Goal: Transaction & Acquisition: Obtain resource

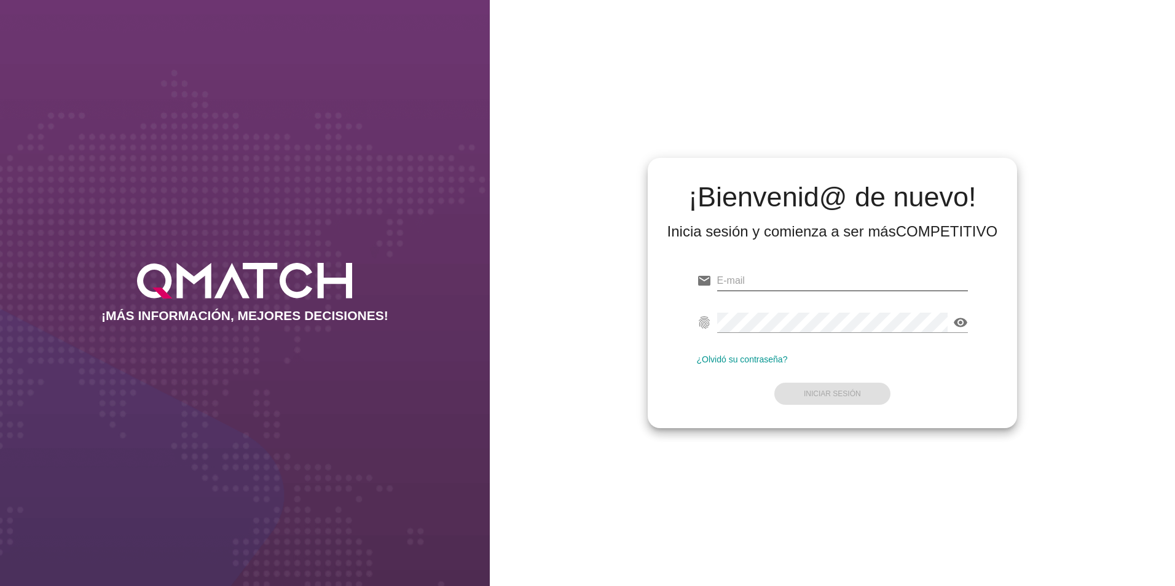
click at [830, 279] on input "email" at bounding box center [842, 281] width 251 height 20
paste input "[EMAIL_ADDRESS][PERSON_NAME][DOMAIN_NAME]"
type input "[EMAIL_ADDRESS][PERSON_NAME][DOMAIN_NAME]"
click at [787, 334] on div "visibility" at bounding box center [842, 329] width 251 height 32
click at [833, 393] on strong "Iniciar Sesión" at bounding box center [832, 394] width 57 height 9
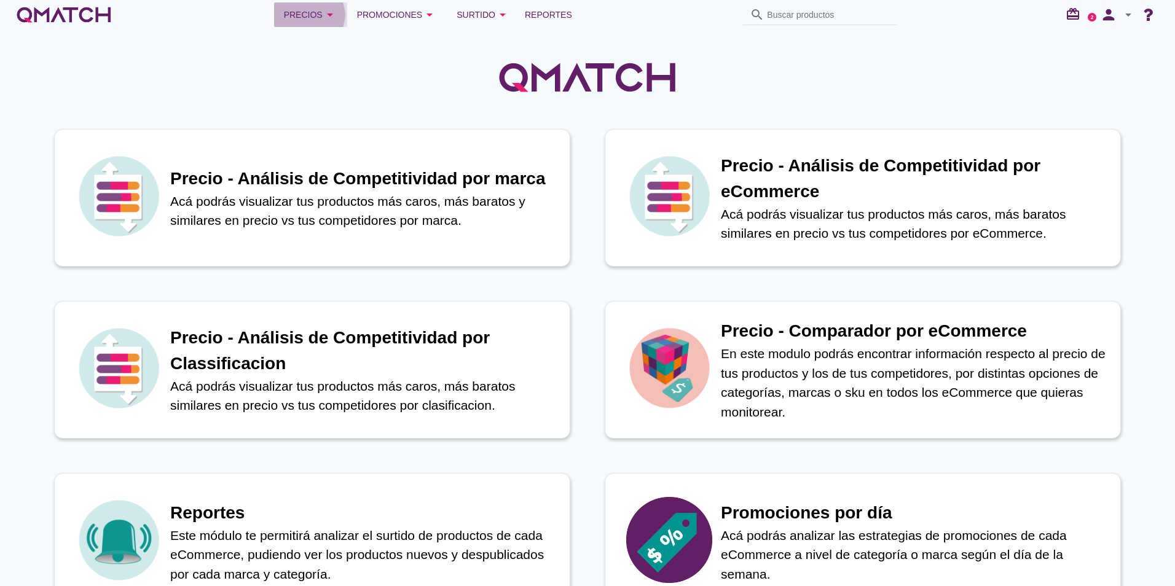
click at [317, 17] on div "Precios arrow_drop_down" at bounding box center [310, 14] width 53 height 15
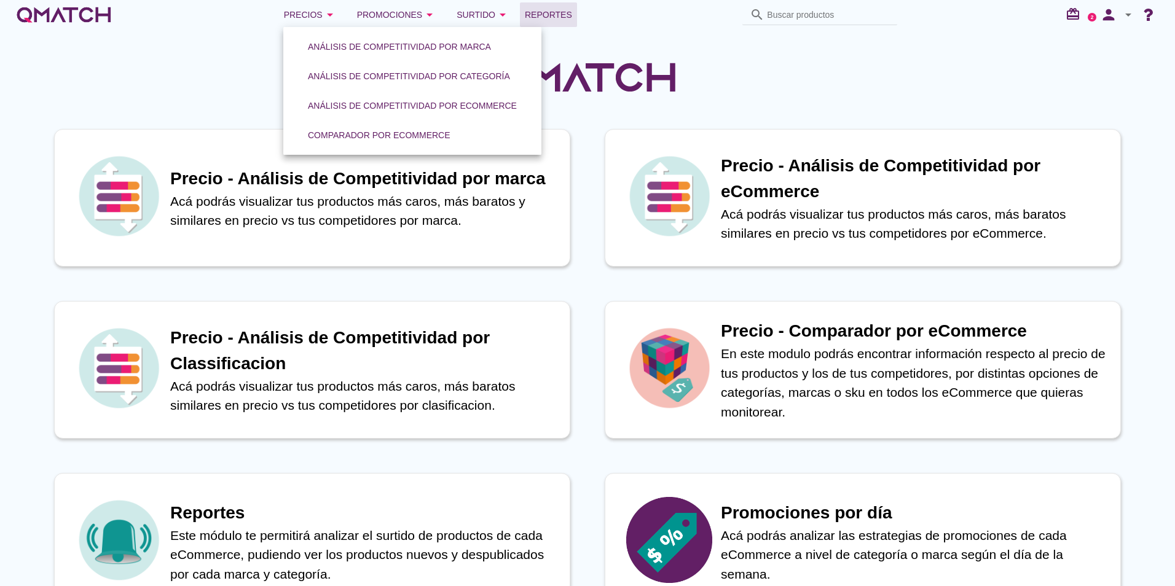
click at [559, 20] on span "Reportes" at bounding box center [548, 14] width 47 height 15
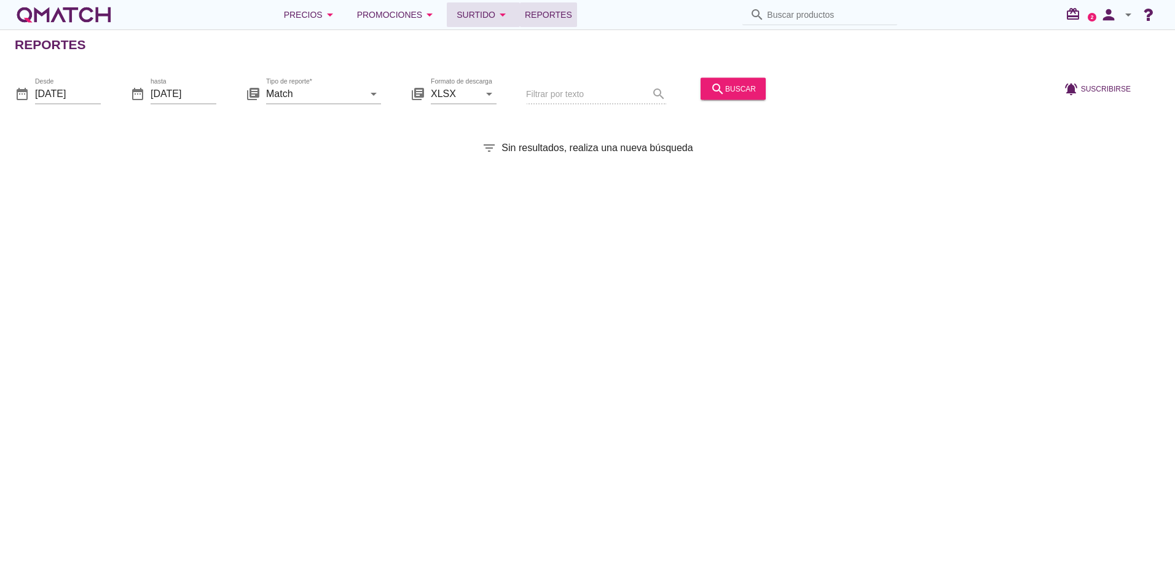
click at [496, 10] on icon "arrow_drop_down" at bounding box center [503, 14] width 15 height 15
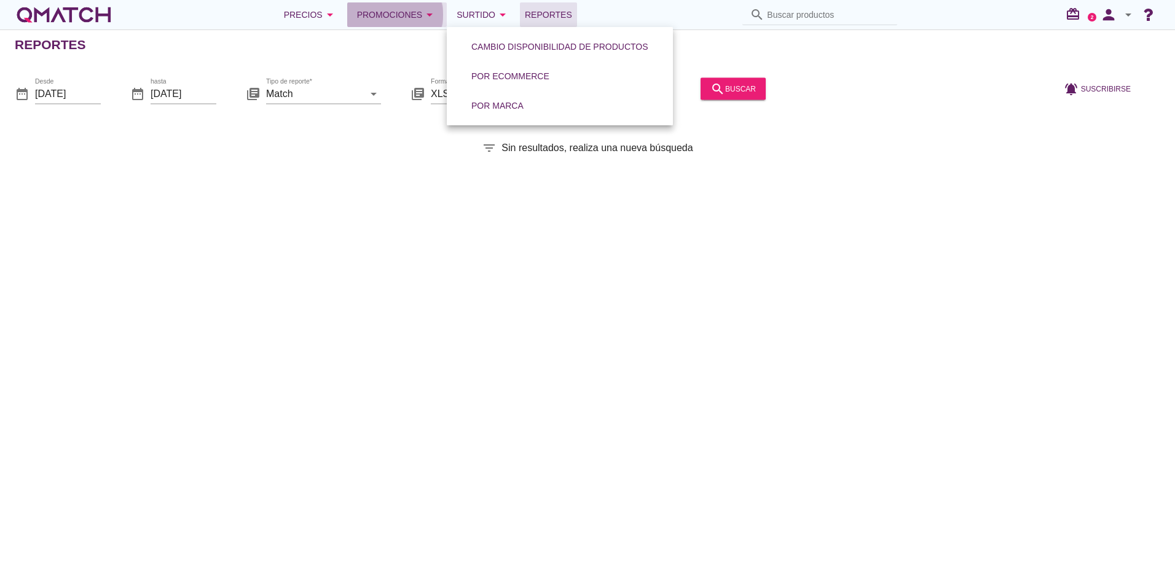
click at [410, 18] on div "Promociones arrow_drop_down" at bounding box center [397, 14] width 81 height 15
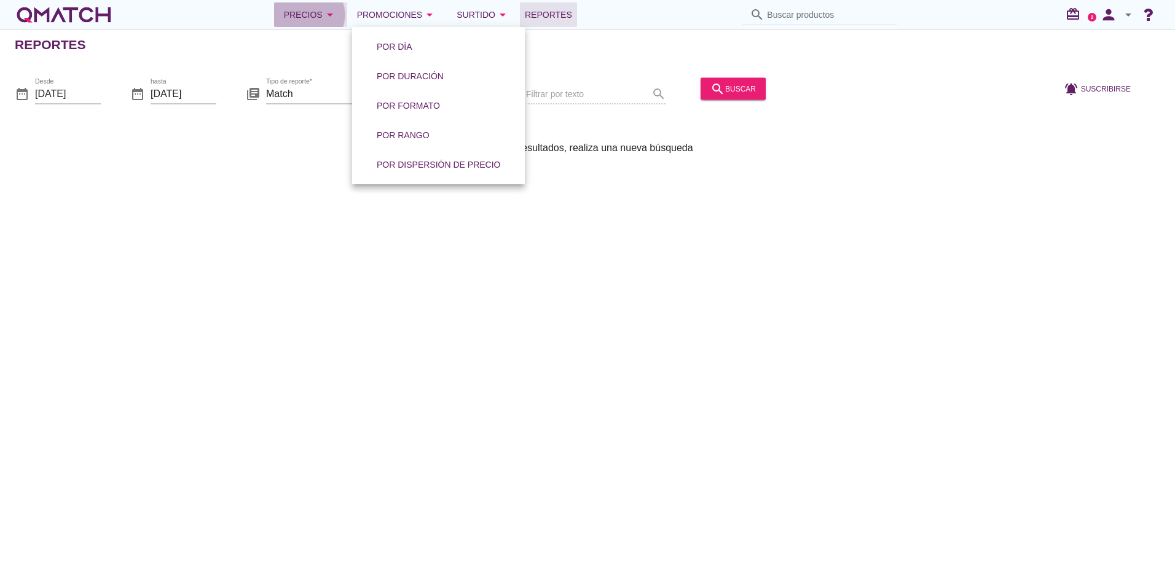
click at [325, 25] on button "Precios arrow_drop_down" at bounding box center [310, 14] width 73 height 25
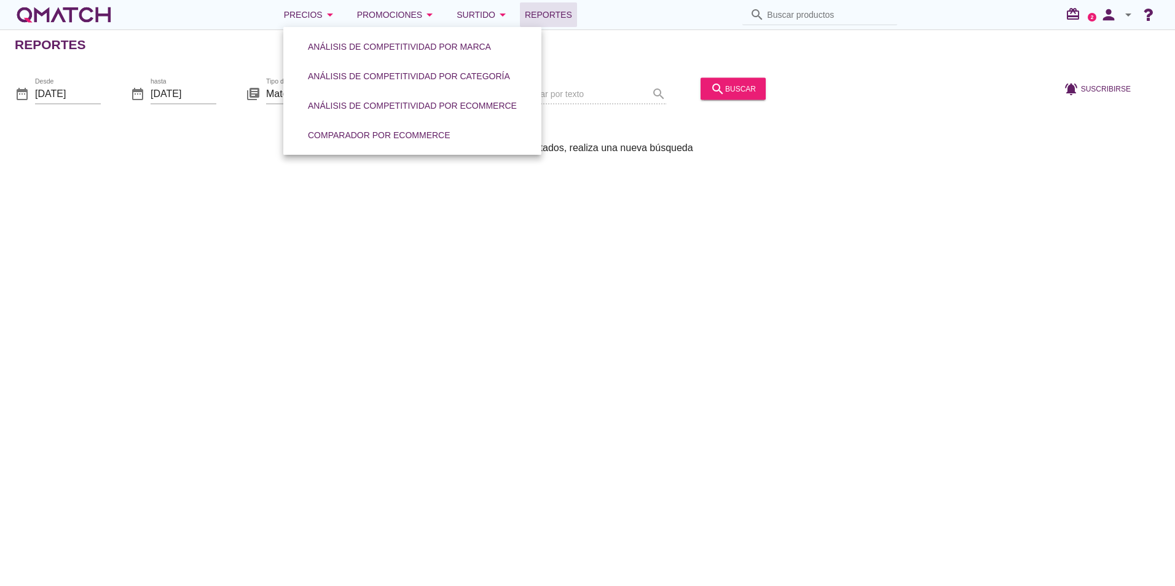
click at [278, 264] on div "Reportes date_range Desde [DATE] date_range hasta [DATE] library_books Tipo de …" at bounding box center [587, 308] width 1175 height 557
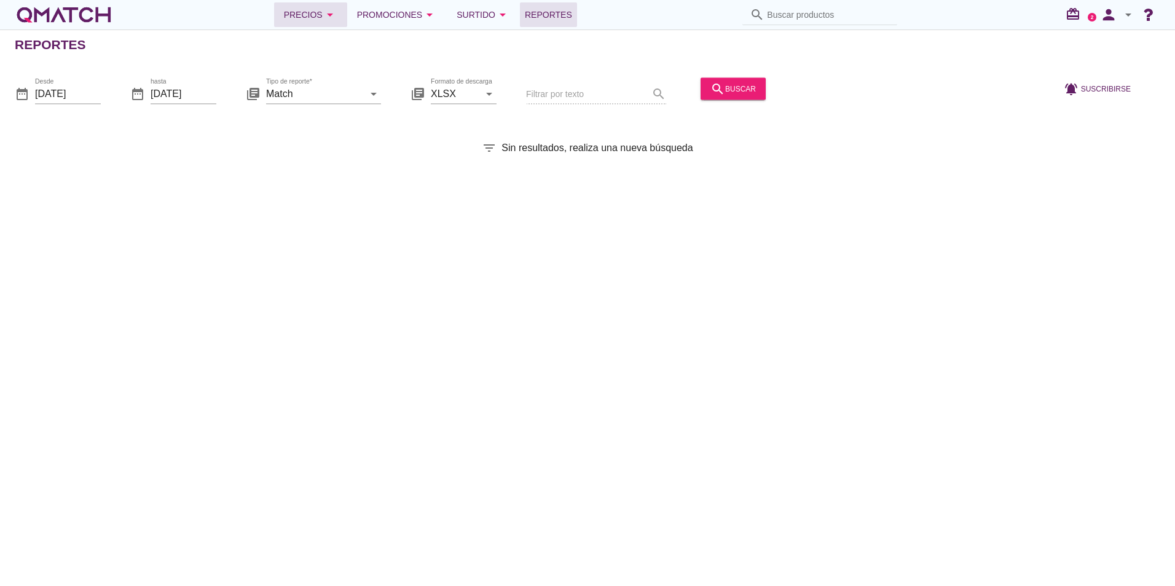
click at [343, 24] on button "Precios arrow_drop_down" at bounding box center [310, 14] width 73 height 25
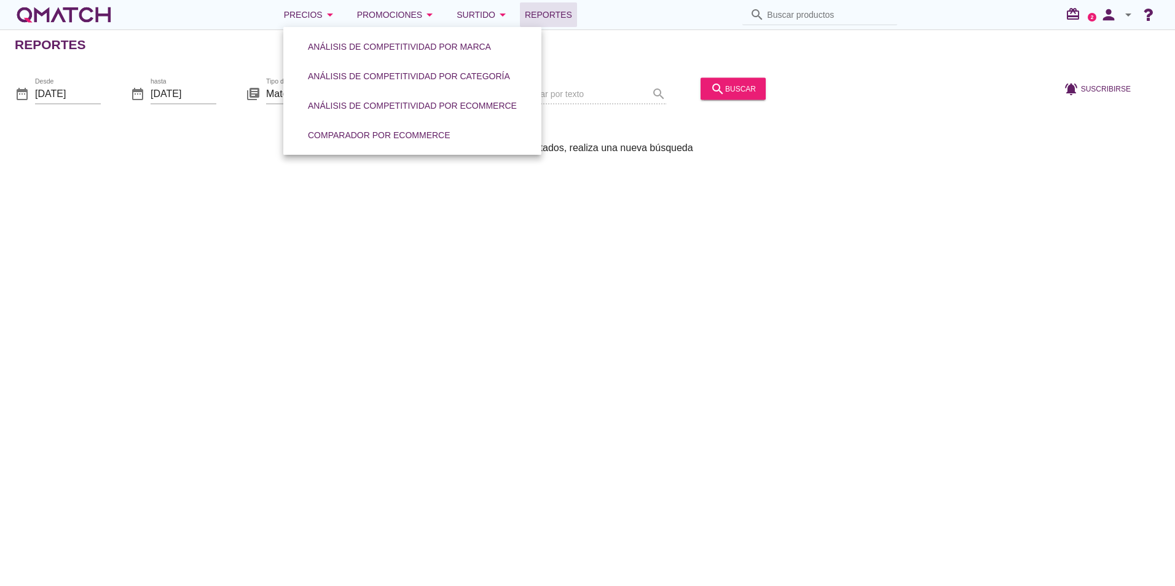
click at [483, 94] on link "Análisis de competitividad por eCommerce" at bounding box center [412, 106] width 239 height 30
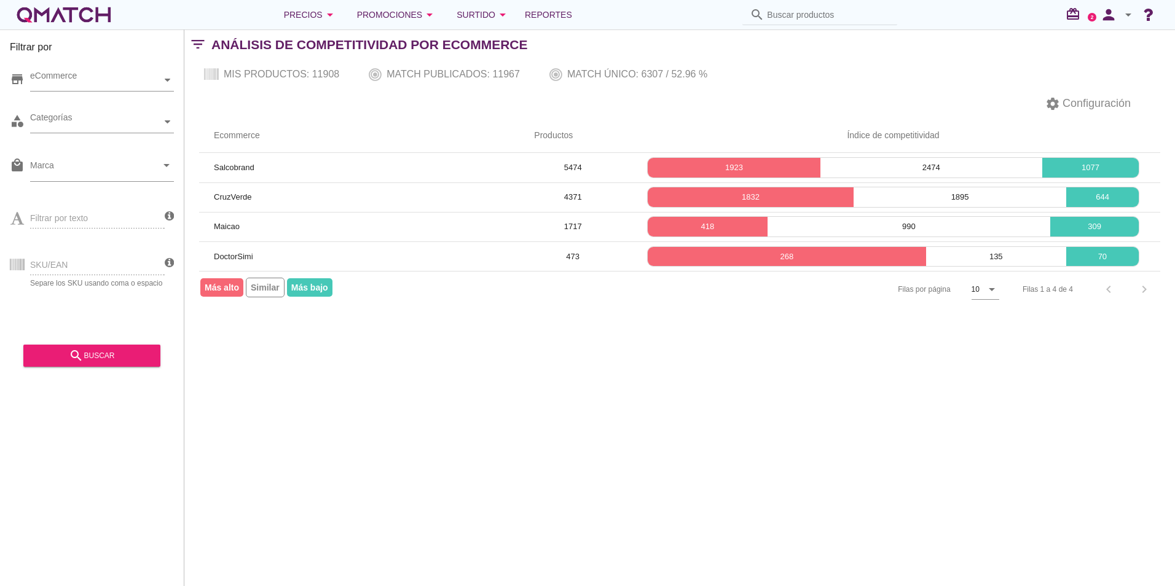
click at [87, 256] on div "SKU/EAN Separe los SKU usando coma o espacio" at bounding box center [87, 263] width 155 height 47
click at [46, 265] on div "SKU/EAN Separe los SKU usando coma o espacio" at bounding box center [87, 263] width 155 height 47
click at [27, 266] on div "SKU/EAN Separe los SKU usando coma o espacio" at bounding box center [87, 263] width 155 height 47
click at [55, 266] on div "SKU/EAN Separe los SKU usando coma o espacio" at bounding box center [87, 263] width 155 height 47
click at [71, 258] on div "SKU/EAN Separe los SKU usando coma o espacio" at bounding box center [87, 263] width 155 height 47
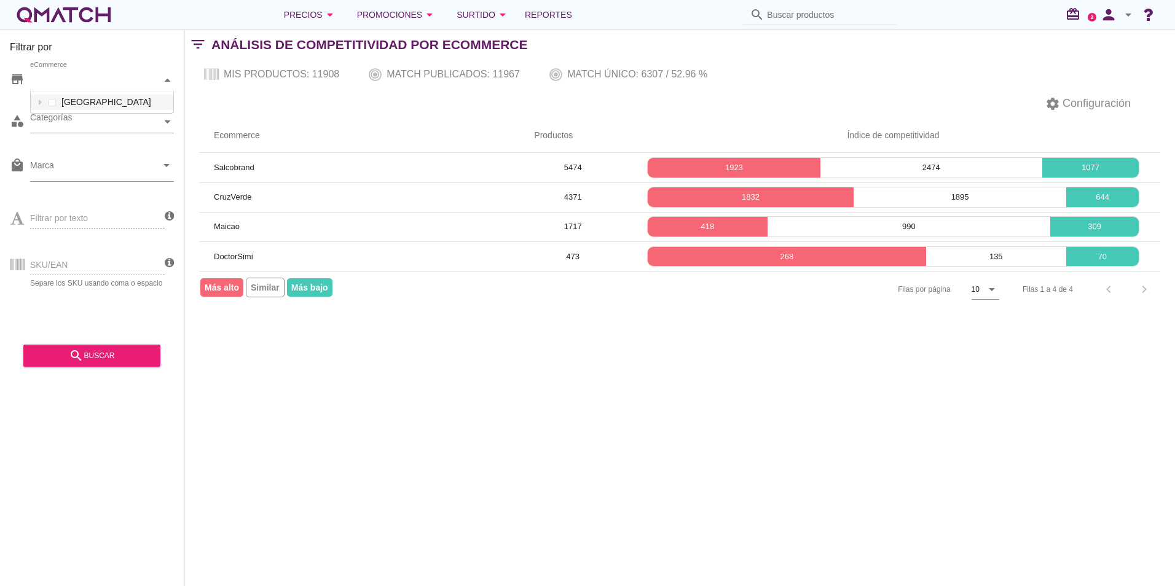
scroll to position [22, 143]
click at [167, 78] on icon at bounding box center [168, 80] width 6 height 6
click at [59, 92] on div "eCommerce [GEOGRAPHIC_DATA]" at bounding box center [102, 80] width 144 height 22
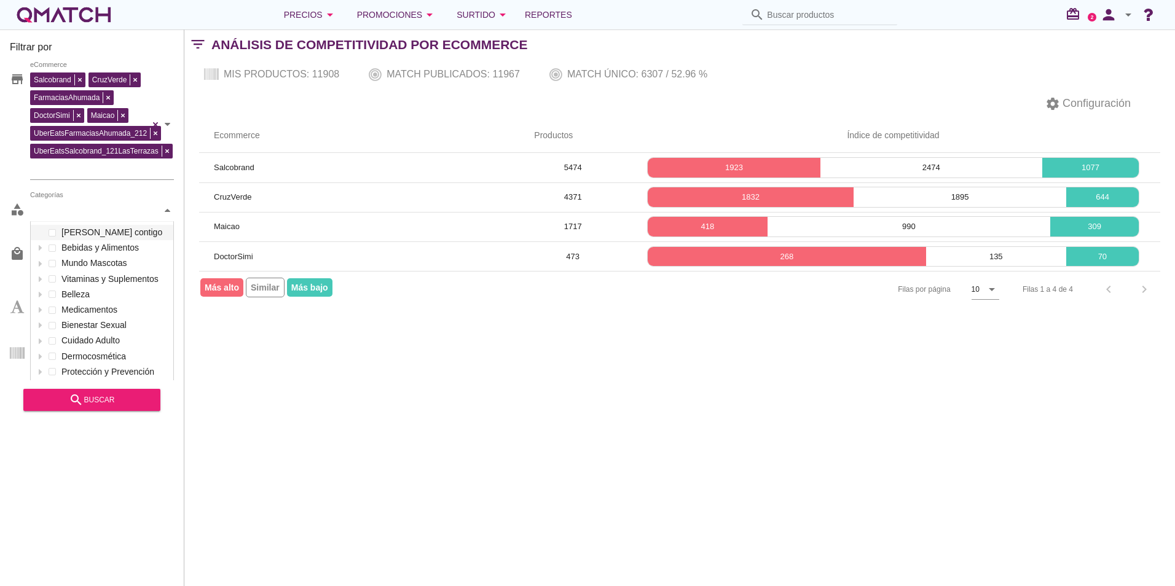
click at [167, 208] on icon at bounding box center [168, 211] width 6 height 6
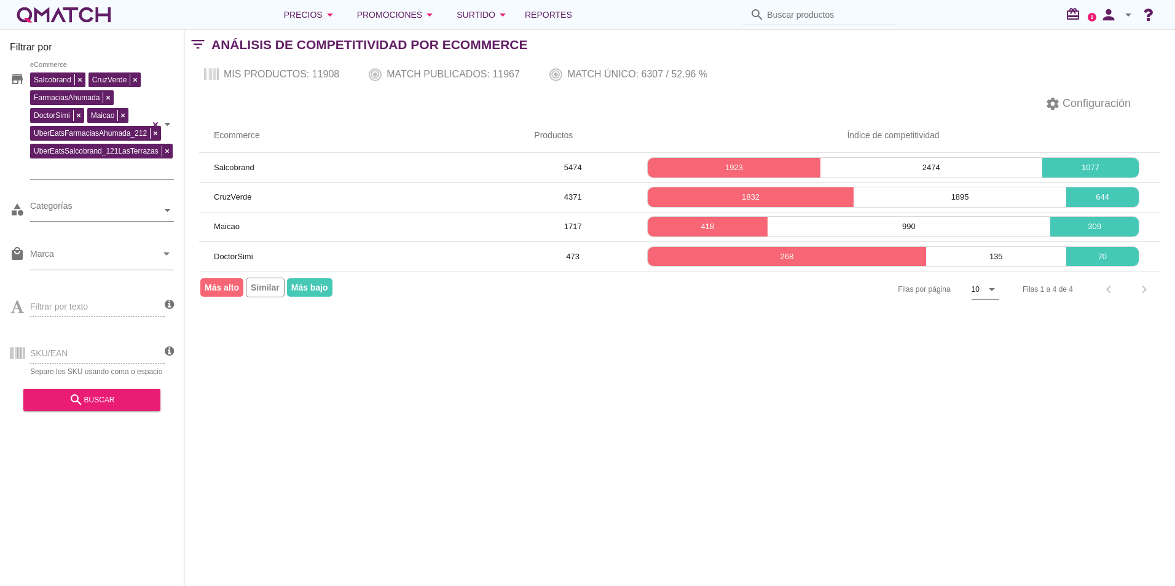
scroll to position [0, 0]
click at [125, 165] on div "store Salcobrand CruzVerde FarmaciasAhumada DoctorSimi Maicao UberEatsFarmacias…" at bounding box center [92, 220] width 164 height 321
click at [100, 253] on input "Marca" at bounding box center [93, 257] width 127 height 20
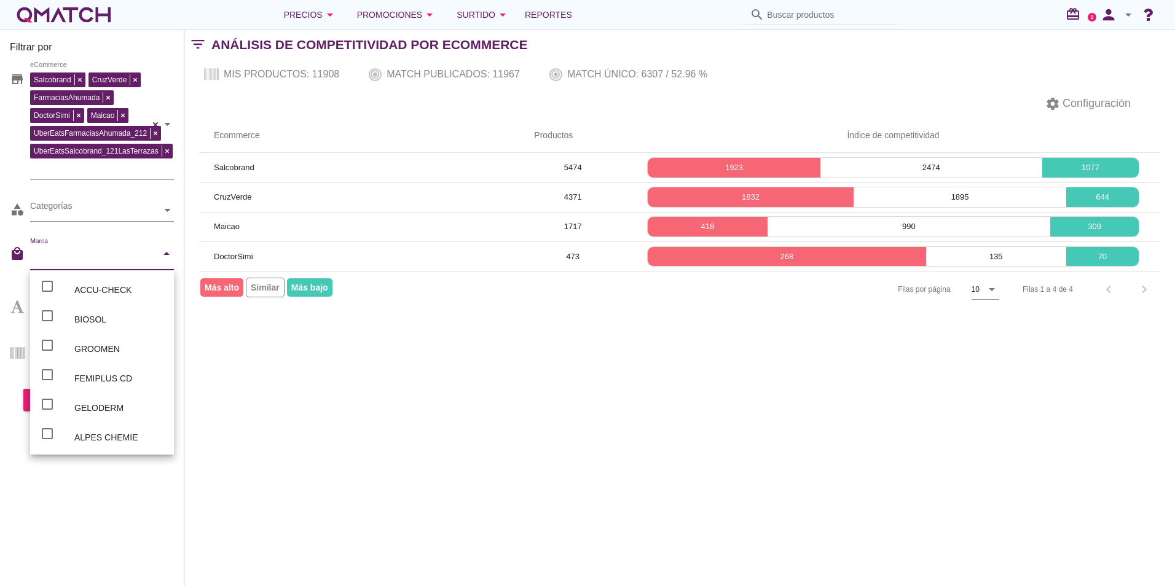
click at [100, 253] on input "Marca" at bounding box center [93, 257] width 127 height 20
click at [15, 237] on div "local_mall Marca arrow_drop_down" at bounding box center [92, 259] width 164 height 45
click at [4, 358] on div "Filtrar por store [PERSON_NAME] FarmaciasAhumada DoctorSimi Maicao UberEatsFarm…" at bounding box center [92, 308] width 184 height 557
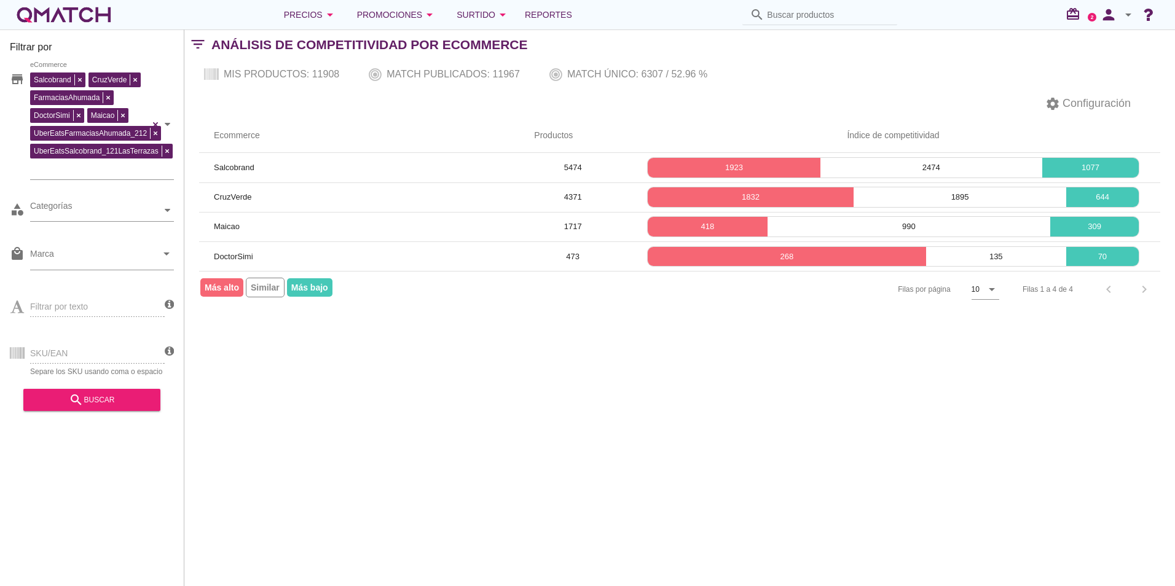
click at [75, 349] on div "SKU/EAN Separe los SKU usando coma o espacio" at bounding box center [87, 352] width 155 height 47
click at [153, 290] on div "Filtrar por texto" at bounding box center [87, 305] width 155 height 47
click at [130, 306] on div "Filtrar por texto" at bounding box center [87, 305] width 155 height 47
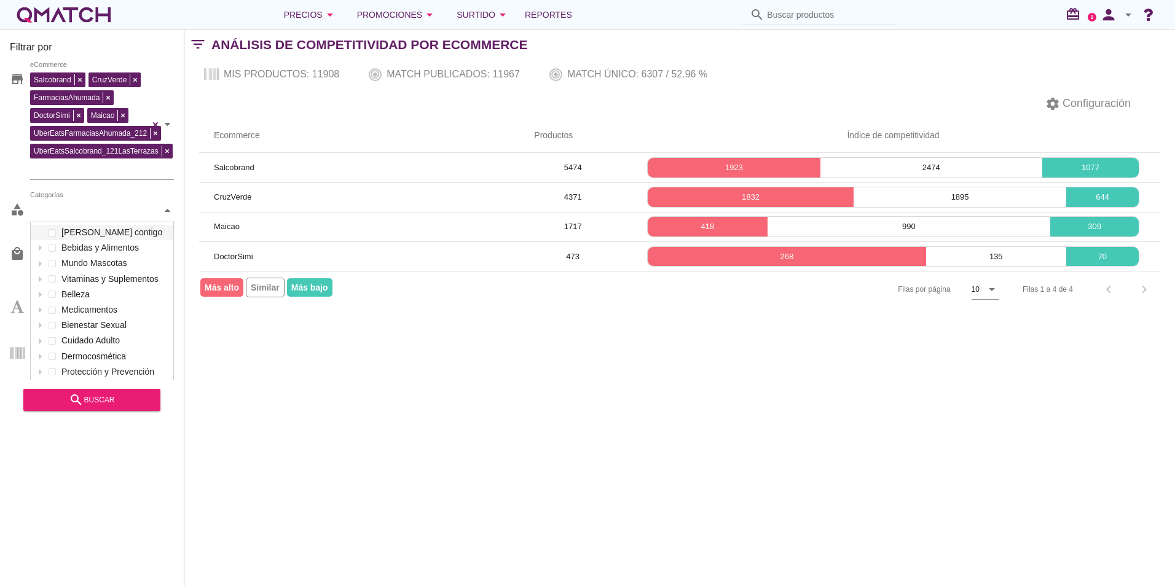
click at [169, 216] on div at bounding box center [168, 211] width 12 height 22
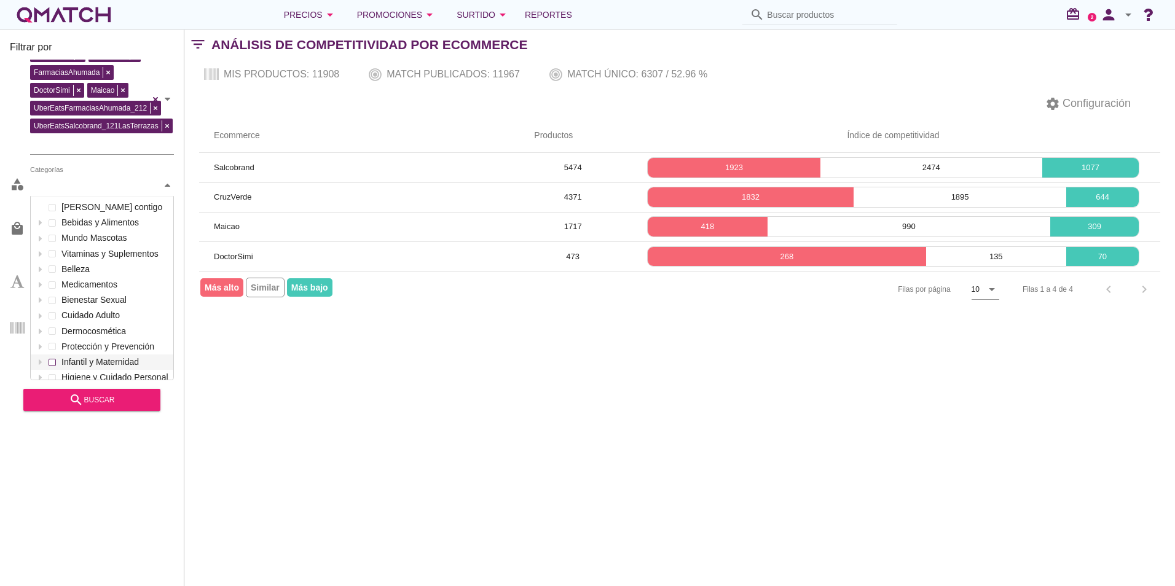
scroll to position [9, 0]
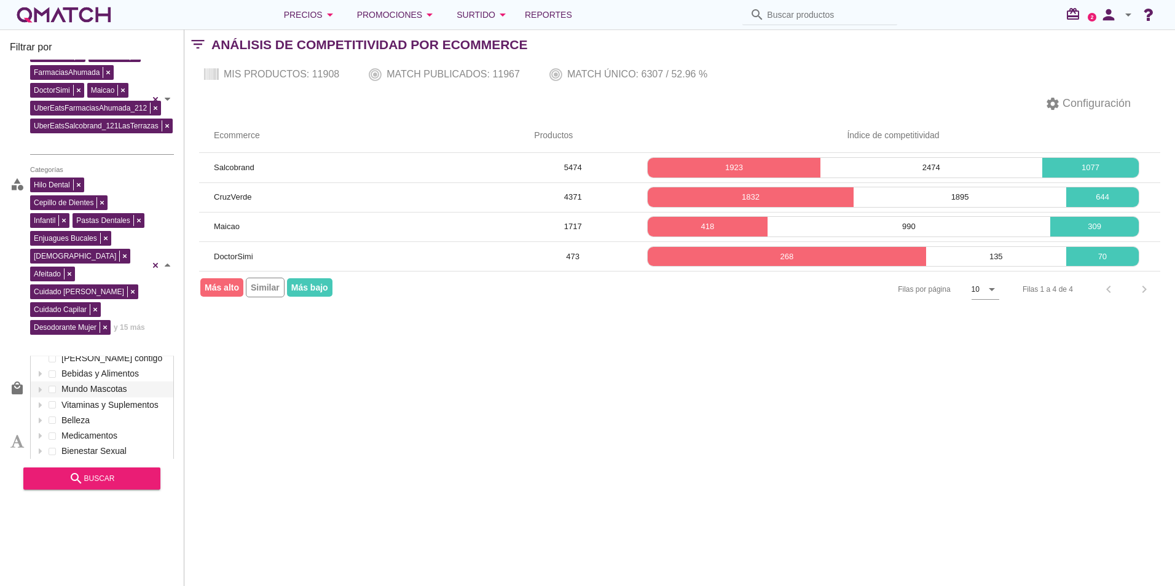
click at [51, 373] on div "[PERSON_NAME] contigo Bebidas y Alimentos Mundo Mascotas Vitaminas y Suplemento…" at bounding box center [102, 444] width 143 height 186
click at [54, 365] on span at bounding box center [52, 367] width 5 height 5
click at [52, 379] on span at bounding box center [52, 382] width 7 height 7
click at [52, 390] on div at bounding box center [52, 397] width 12 height 15
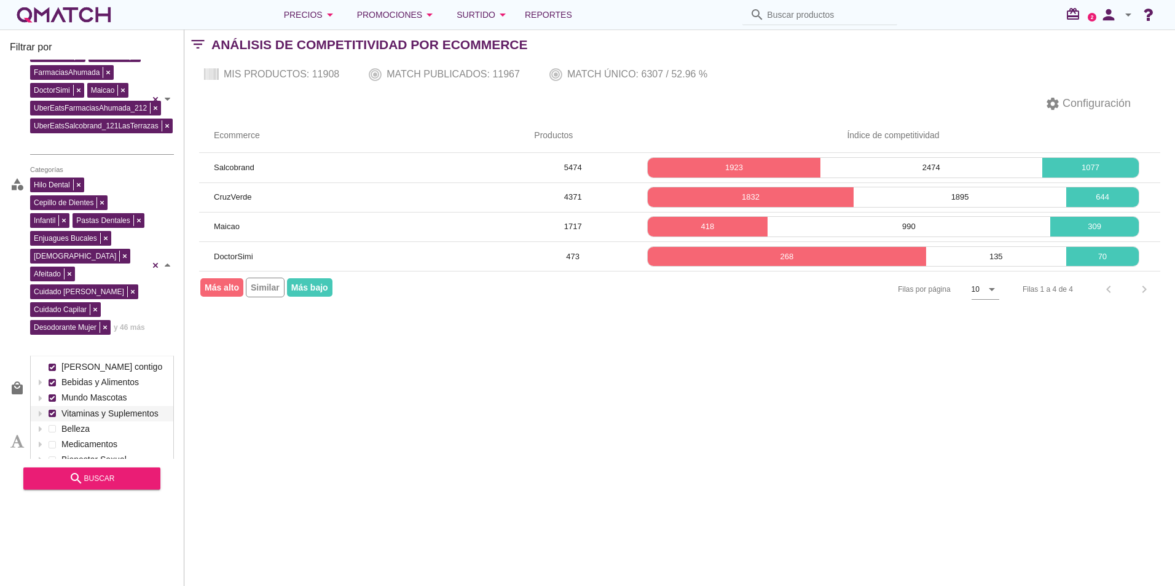
click at [50, 411] on span at bounding box center [52, 413] width 5 height 5
click at [50, 427] on span at bounding box center [52, 429] width 5 height 5
click at [51, 444] on div at bounding box center [52, 451] width 12 height 15
click at [53, 434] on span at bounding box center [52, 436] width 5 height 5
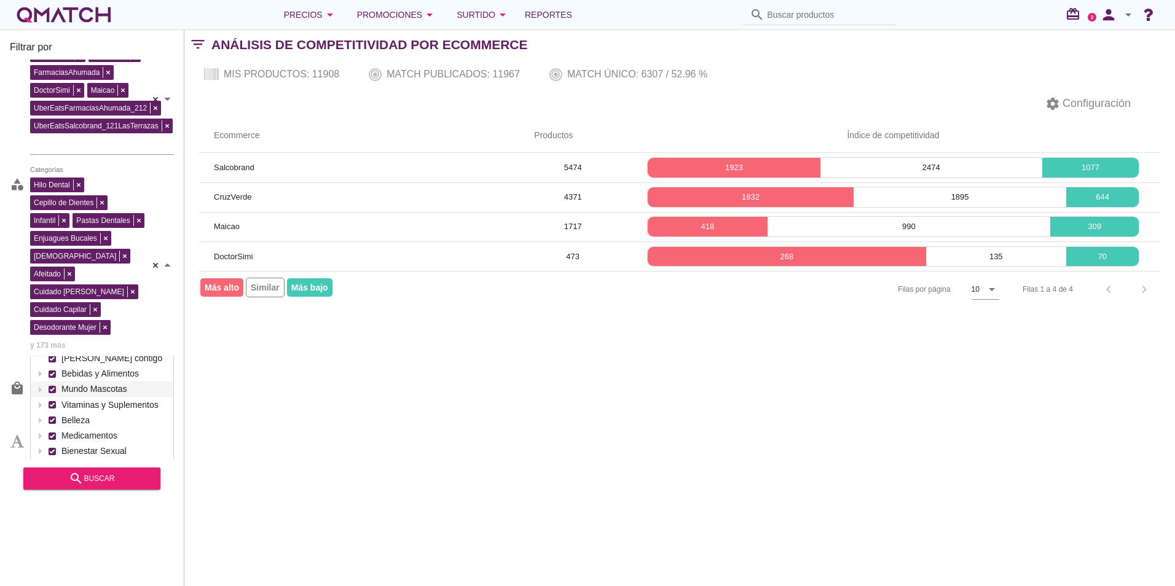
scroll to position [98, 0]
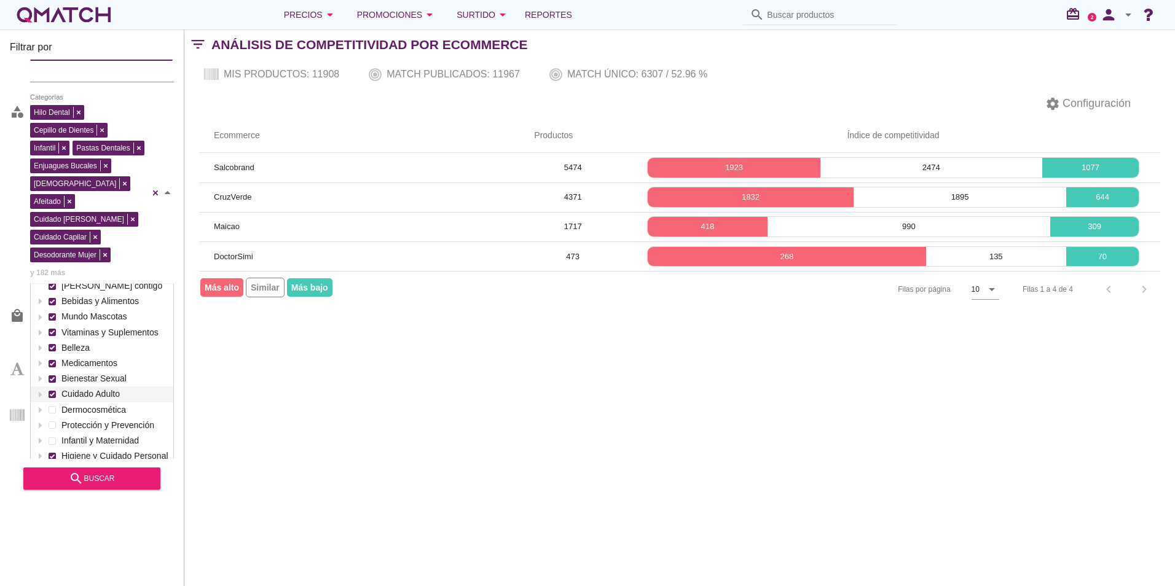
click at [54, 392] on span at bounding box center [52, 394] width 5 height 5
click at [53, 408] on span at bounding box center [52, 410] width 5 height 5
click at [51, 416] on div "[PERSON_NAME] contigo Bebidas y Alimentos Mundo Mascotas Vitaminas y Suplemento…" at bounding box center [102, 371] width 143 height 186
click at [52, 439] on span at bounding box center [52, 441] width 5 height 5
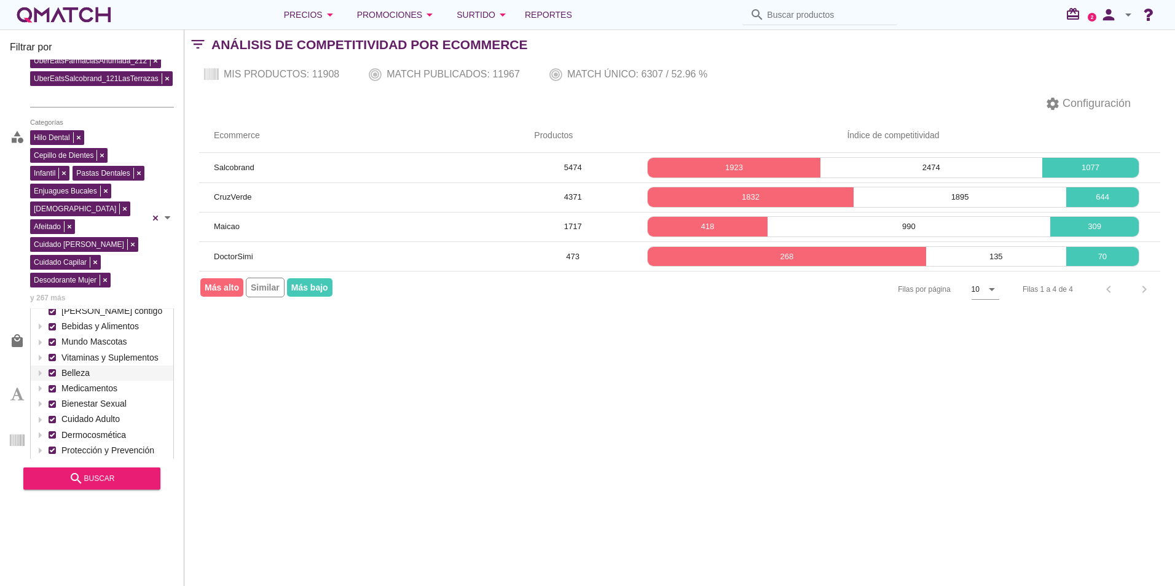
click at [15, 294] on div "store Salcobrand CruzVerde FarmaciasAhumada DoctorSimi Maicao UberEatsFarmacias…" at bounding box center [92, 260] width 164 height 400
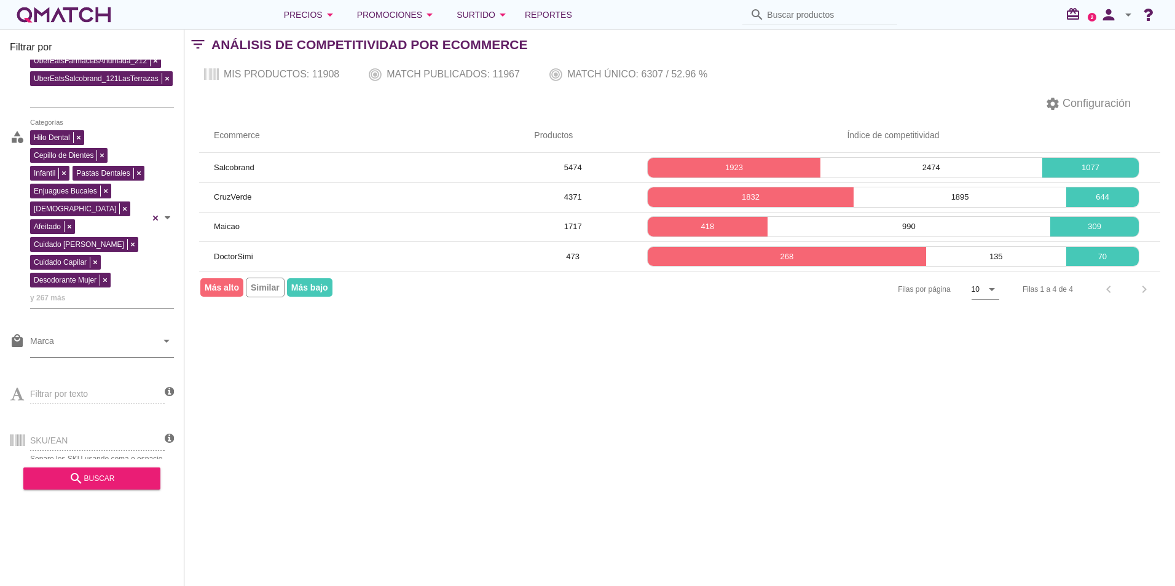
click at [139, 334] on input "Marca" at bounding box center [93, 344] width 127 height 20
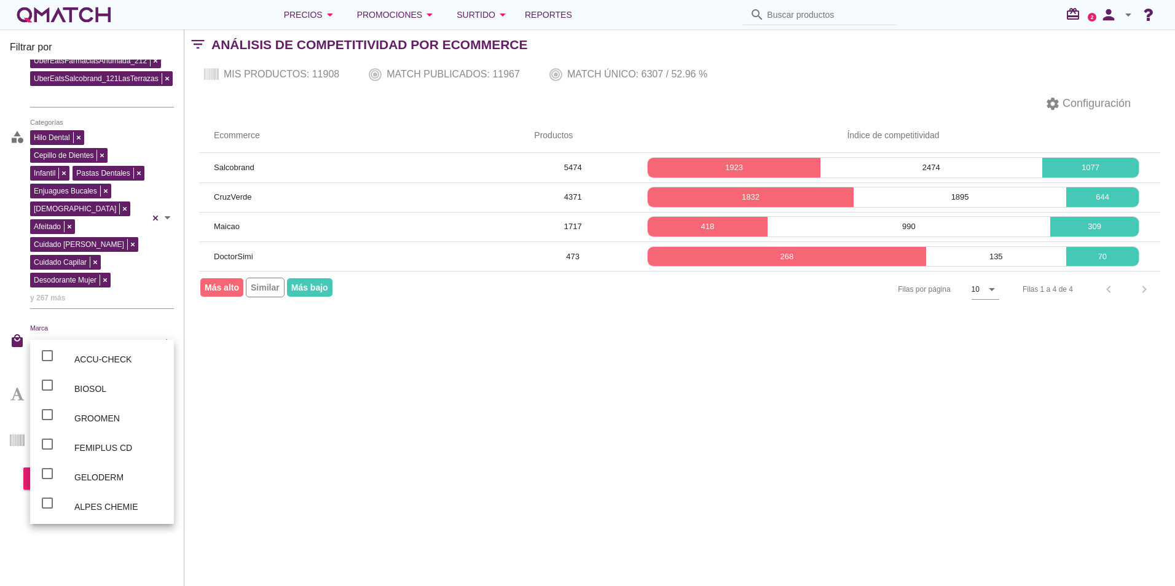
click at [139, 334] on input "Marca" at bounding box center [93, 344] width 127 height 20
click at [168, 334] on icon "arrow_drop_down" at bounding box center [166, 341] width 15 height 15
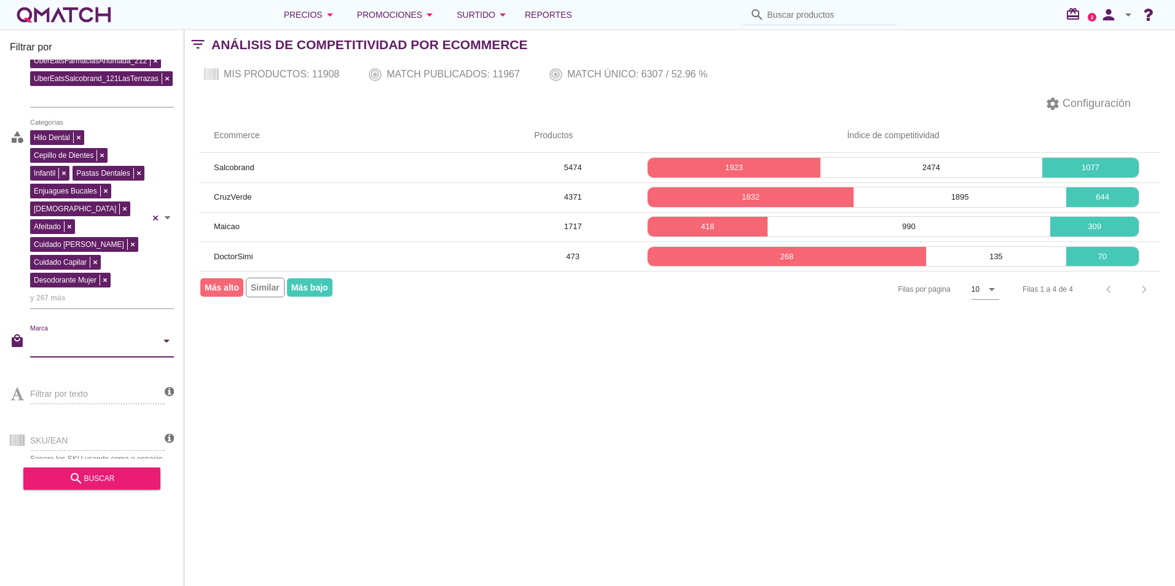
click at [90, 419] on div "SKU/EAN Separe los SKU usando coma o espacio" at bounding box center [87, 439] width 155 height 47
click at [88, 372] on div "Filtrar por texto" at bounding box center [87, 392] width 155 height 47
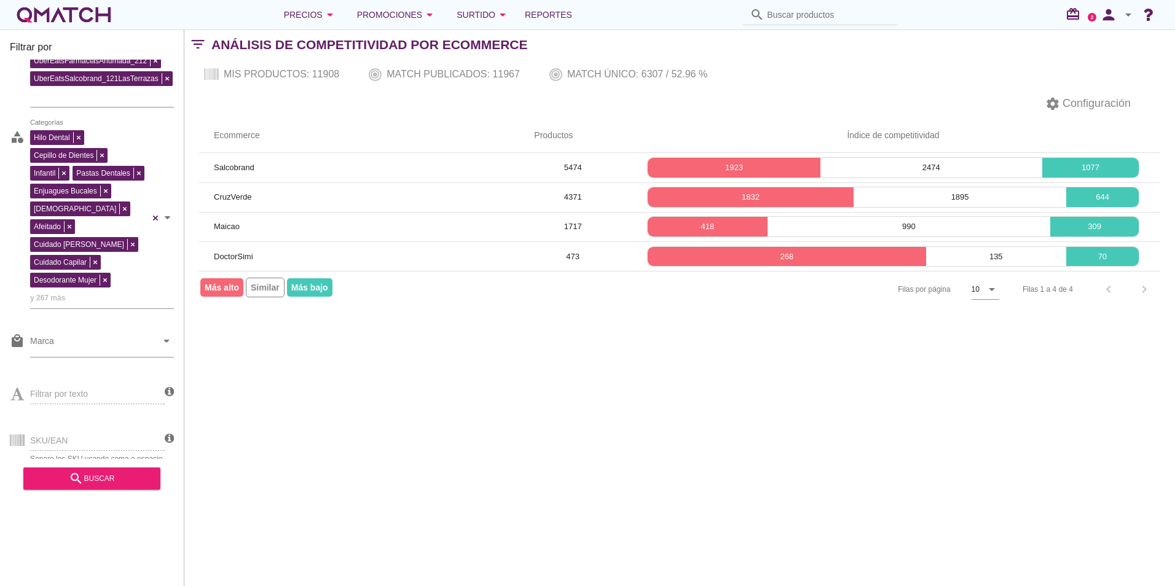
click at [88, 372] on div "Filtrar por texto" at bounding box center [87, 392] width 155 height 47
click at [45, 335] on input "Marca" at bounding box center [93, 344] width 127 height 20
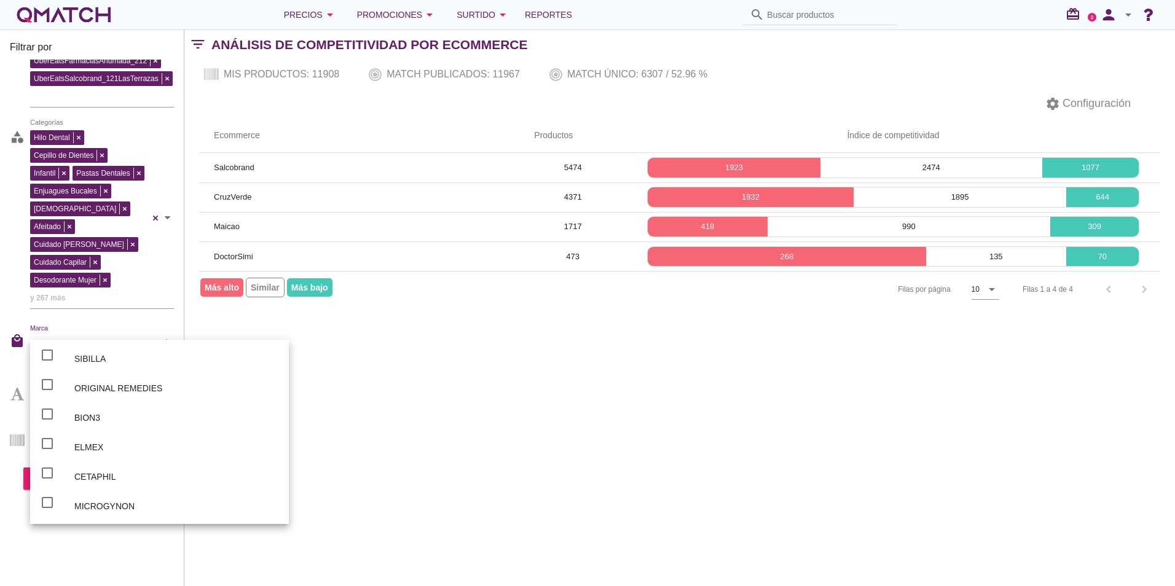
scroll to position [0, 0]
click at [516, 410] on div "Filtrar por store Salcobrand CruzVerde FarmaciasAhumada DoctorSimi Maicao UberE…" at bounding box center [679, 308] width 991 height 557
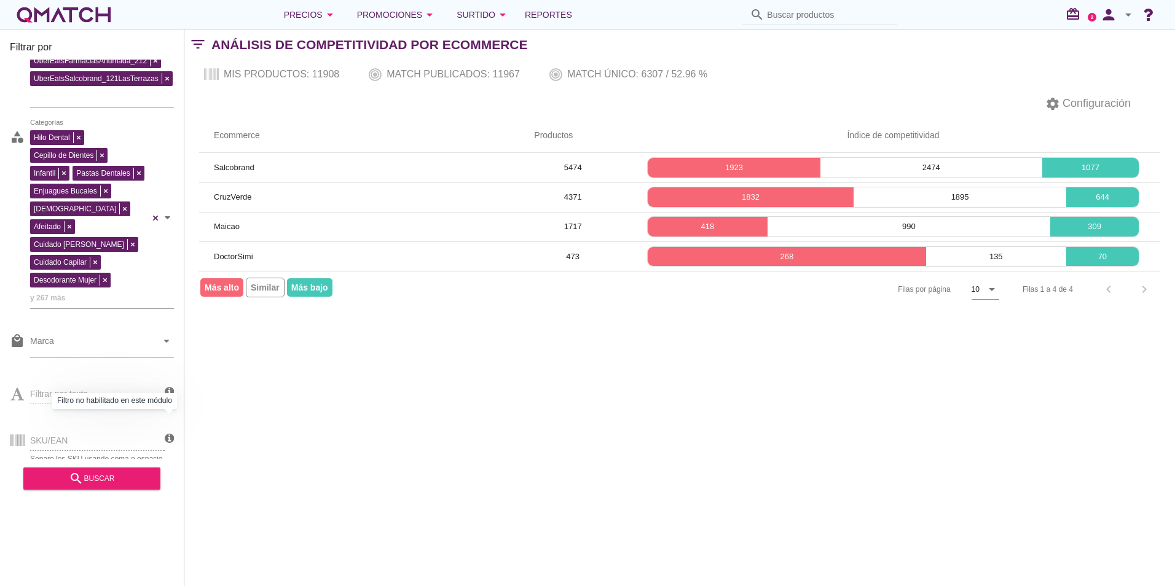
click at [168, 433] on icon at bounding box center [169, 438] width 9 height 11
click at [135, 432] on div "SKU/EAN Separe los SKU usando coma o espacio" at bounding box center [87, 439] width 155 height 47
click at [135, 430] on div "SKU/EAN Separe los SKU usando coma o espacio" at bounding box center [87, 439] width 155 height 47
click at [138, 376] on div "Filtrar por texto" at bounding box center [87, 392] width 155 height 47
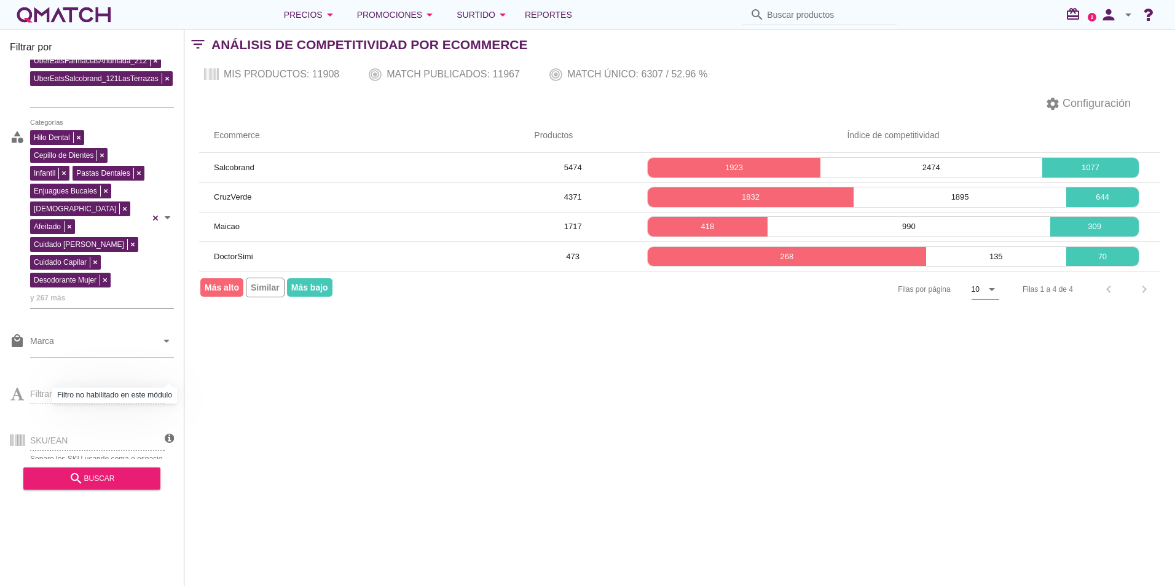
click at [168, 387] on icon at bounding box center [169, 392] width 9 height 11
click at [168, 433] on icon at bounding box center [169, 438] width 9 height 11
click at [132, 424] on div "SKU/EAN Separe los SKU usando coma o espacio" at bounding box center [87, 439] width 155 height 47
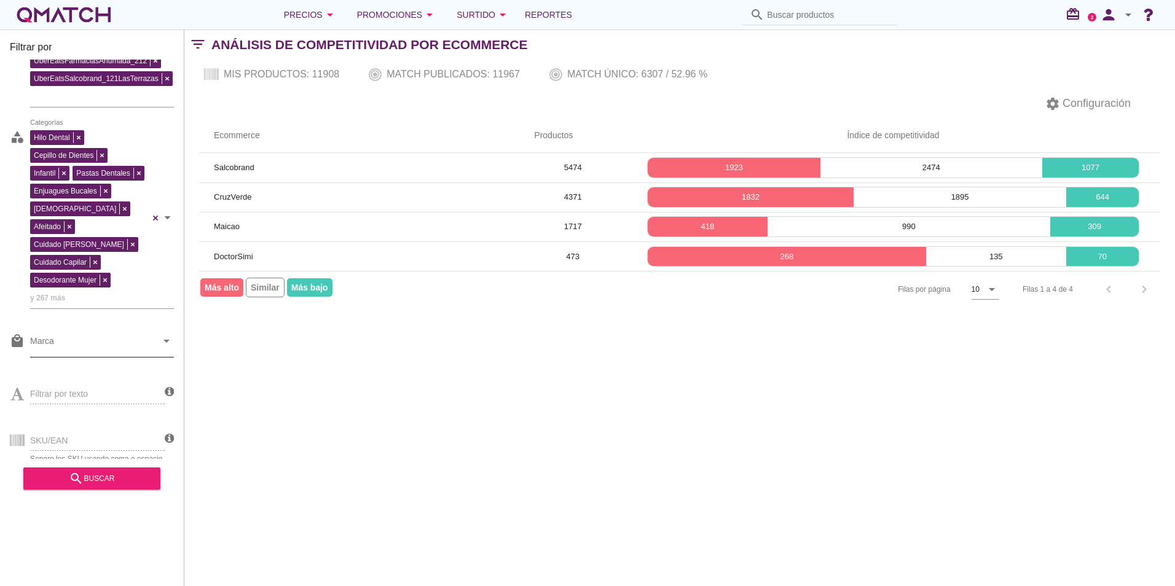
click at [167, 334] on icon "arrow_drop_down" at bounding box center [166, 341] width 15 height 15
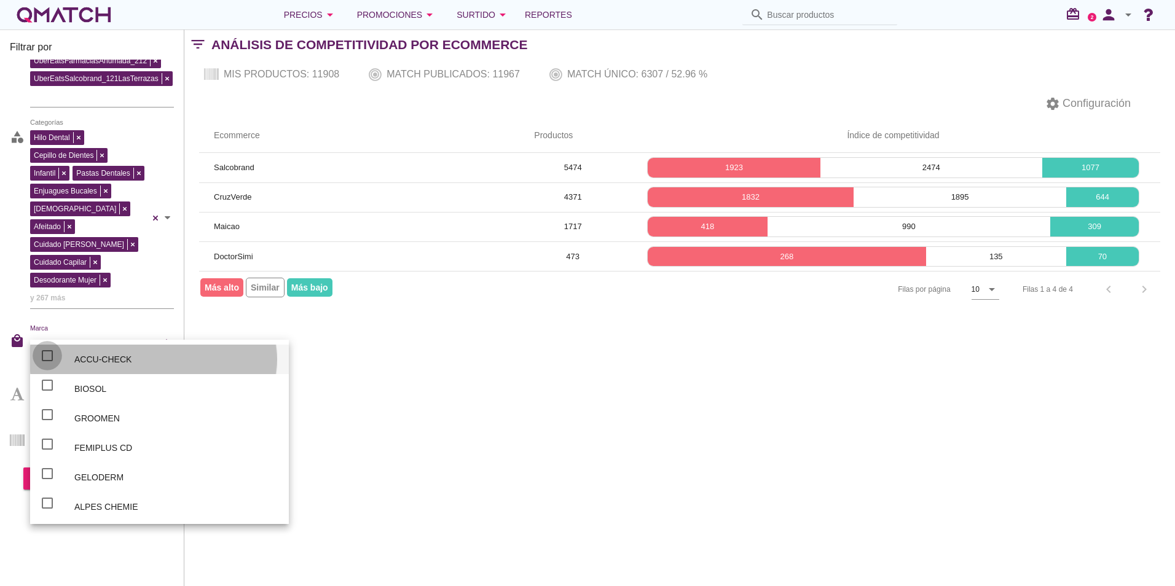
click at [45, 358] on div at bounding box center [47, 355] width 21 height 21
checkbox input "true"
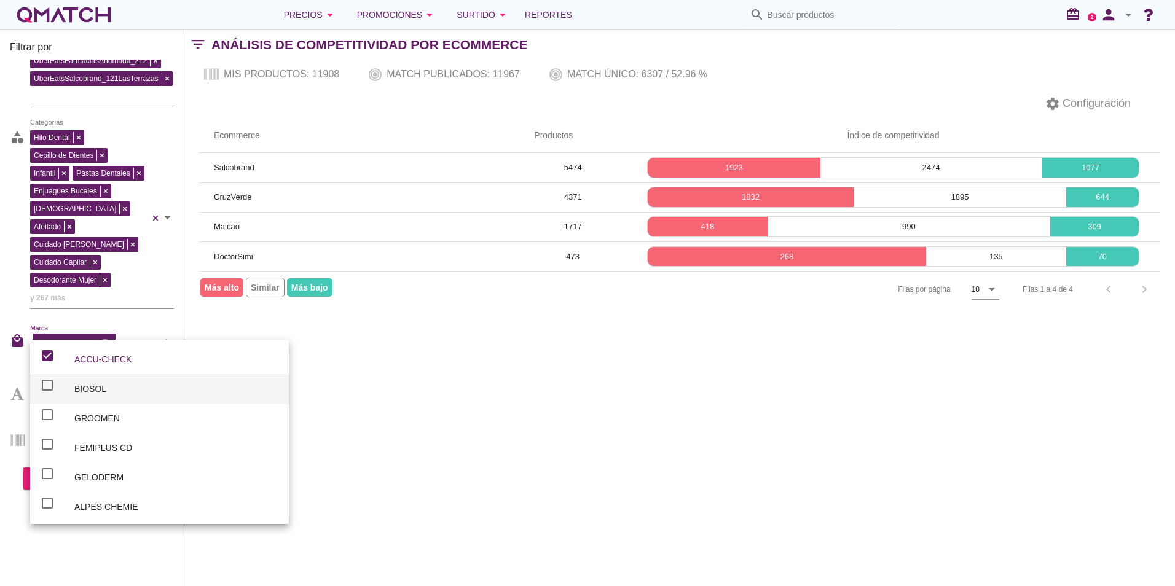
click at [47, 390] on div at bounding box center [47, 385] width 21 height 21
checkbox input "true"
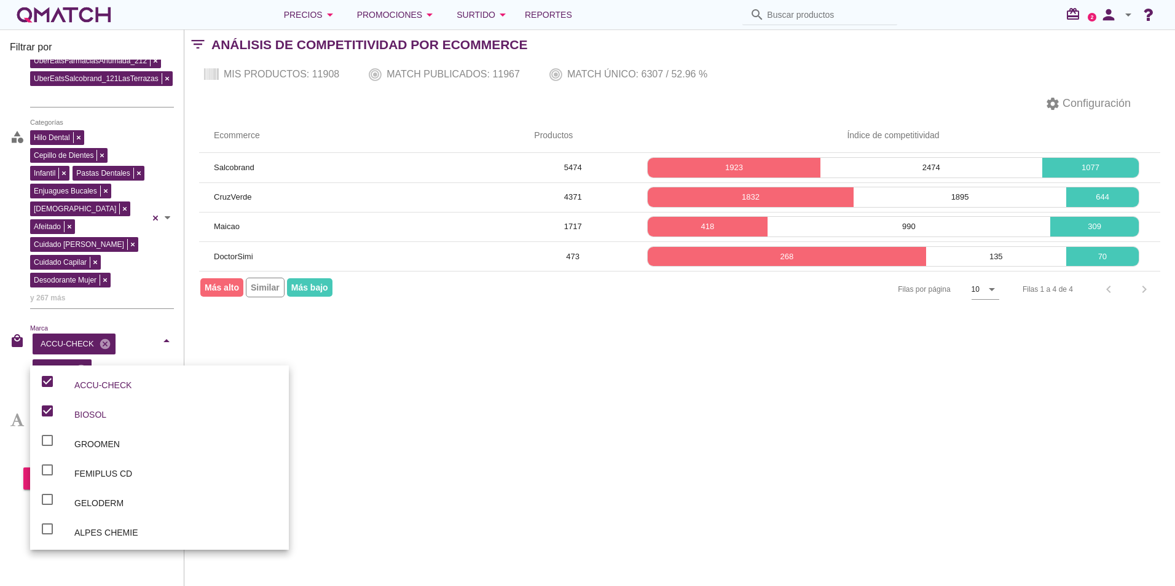
click at [17, 413] on div "Filtrar por texto" at bounding box center [87, 418] width 155 height 47
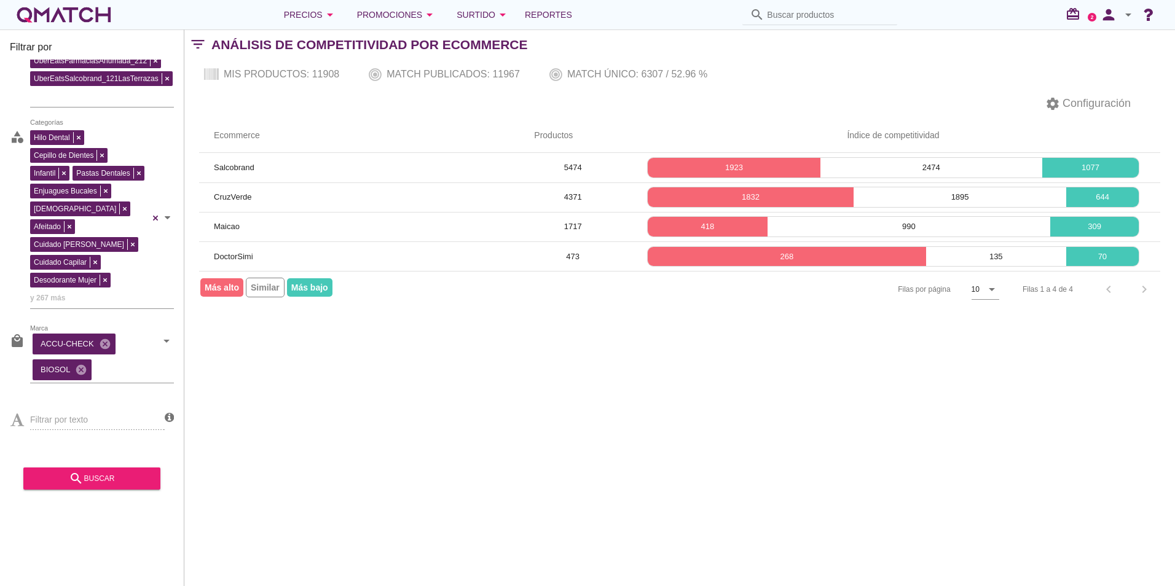
click at [90, 406] on div "Filtrar por texto" at bounding box center [87, 418] width 155 height 47
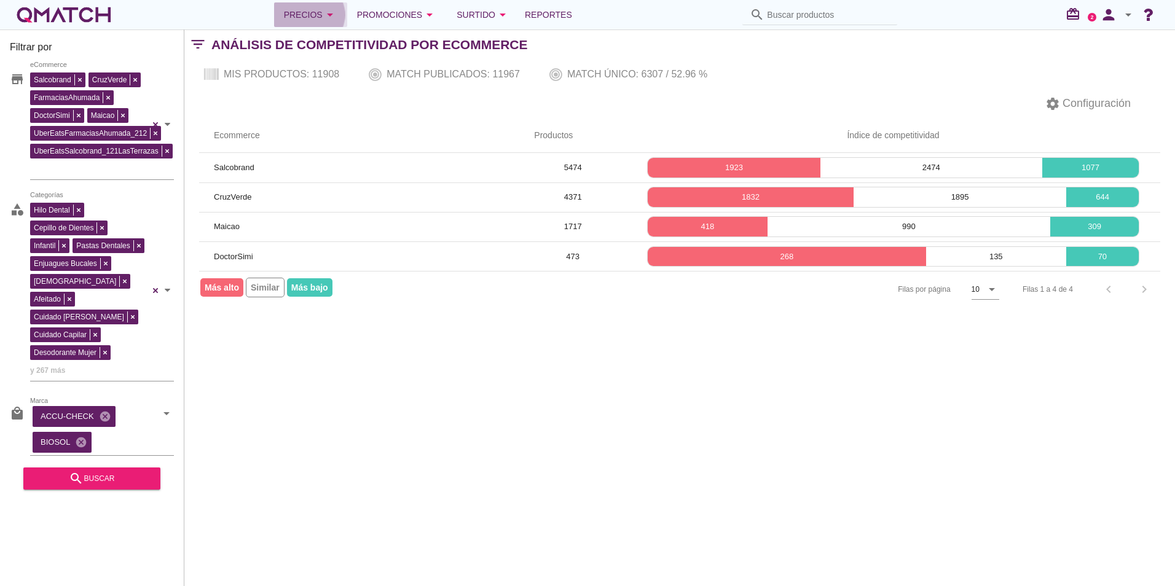
click at [338, 10] on icon "arrow_drop_down" at bounding box center [330, 14] width 15 height 15
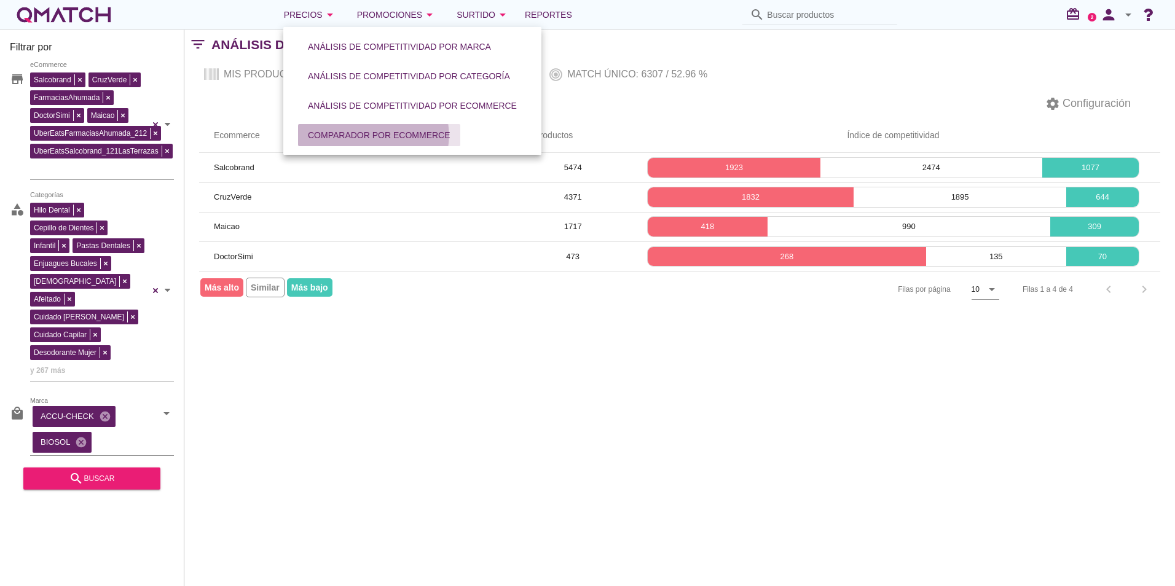
click at [400, 135] on div "Comparador por eCommerce" at bounding box center [379, 135] width 143 height 13
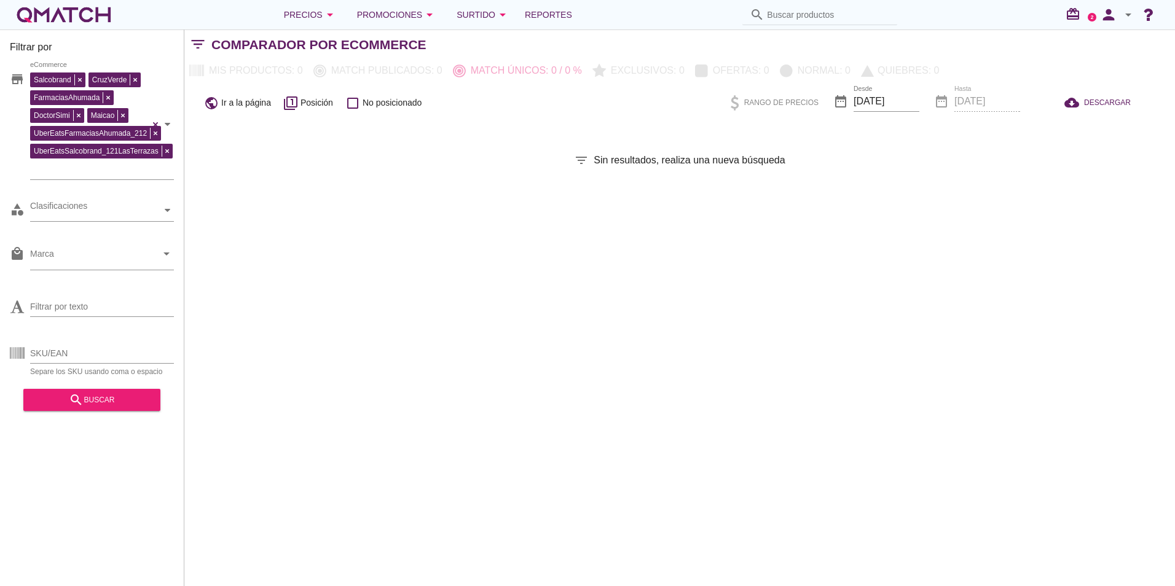
drag, startPoint x: 144, startPoint y: 277, endPoint x: 133, endPoint y: 282, distance: 12.1
click at [133, 282] on div "store Salcobrand CruzVerde FarmaciasAhumada DoctorSimi Maicao UberEatsFarmacias…" at bounding box center [92, 220] width 164 height 321
drag, startPoint x: 133, startPoint y: 282, endPoint x: 98, endPoint y: 318, distance: 50.4
click at [98, 318] on div "Filtrar por texto" at bounding box center [102, 313] width 144 height 32
click at [79, 310] on input "Filtrar por texto" at bounding box center [102, 307] width 144 height 20
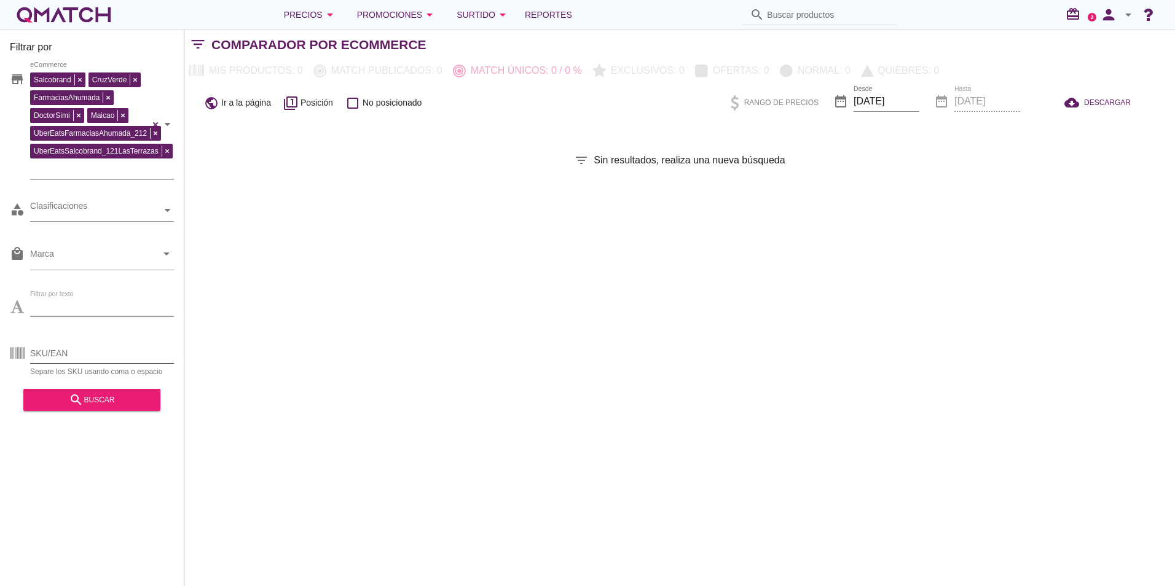
click at [76, 363] on div "SKU/EAN" at bounding box center [102, 354] width 144 height 20
click at [68, 350] on input "SKU/EAN" at bounding box center [102, 354] width 144 height 20
paste input "84997,92037,90608,23,92197 85655,79924,92197,92014,71147 83223001,90808,93106,9…"
drag, startPoint x: 147, startPoint y: 351, endPoint x: 187, endPoint y: 350, distance: 40.0
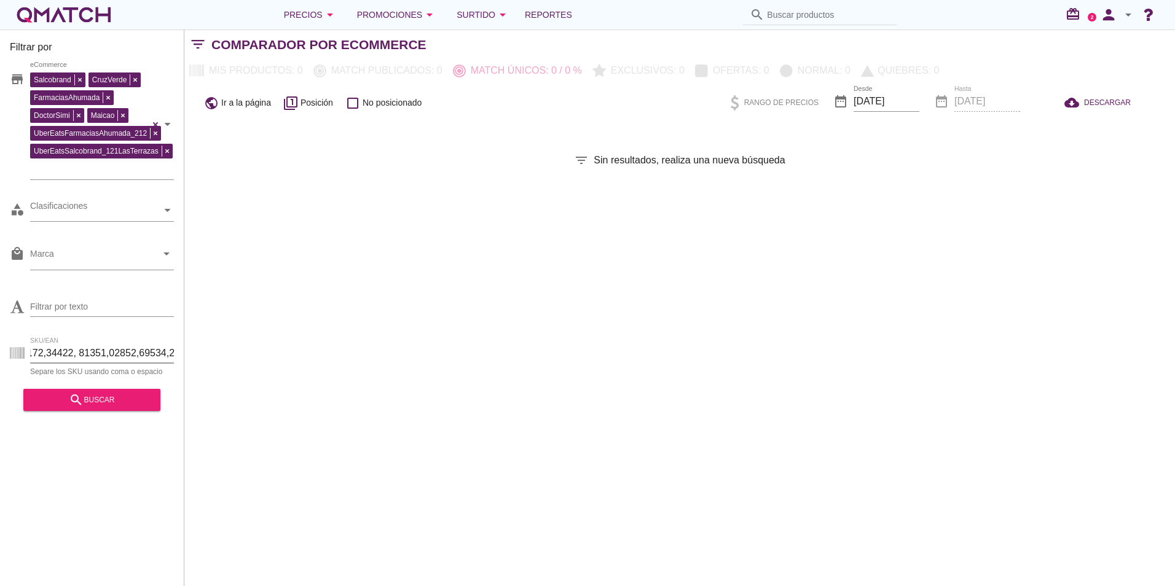
click at [187, 350] on div "Filtrar por store [PERSON_NAME] FarmaciasAhumada DoctorSimi Maicao UberEatsFarm…" at bounding box center [679, 308] width 991 height 557
click at [159, 353] on input "SKU/EAN" at bounding box center [102, 354] width 144 height 20
click at [107, 354] on input "SKU/EAN" at bounding box center [102, 354] width 144 height 20
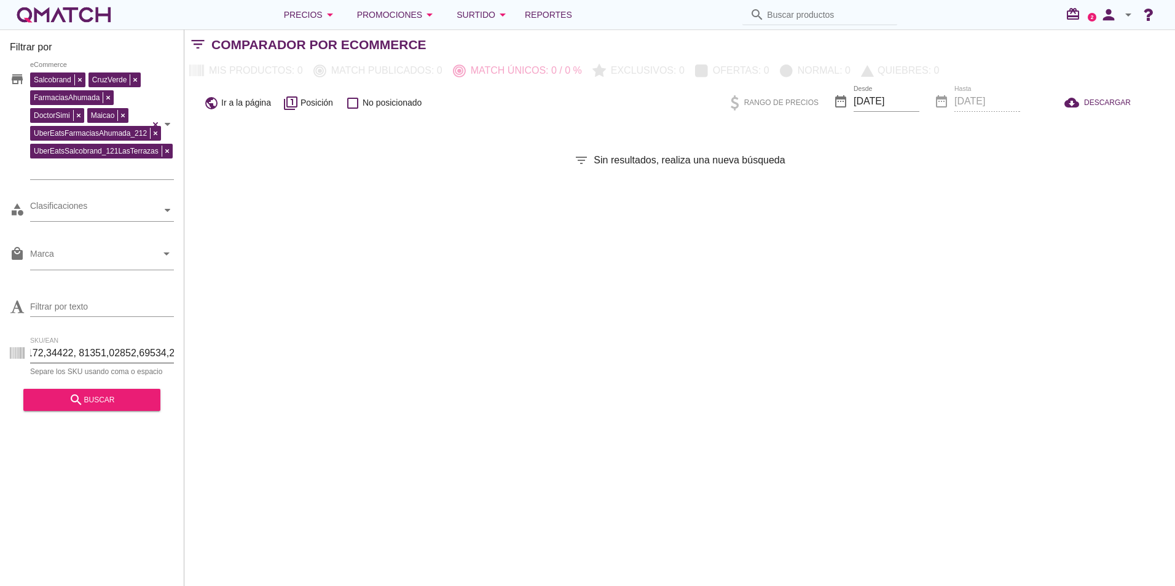
drag, startPoint x: 107, startPoint y: 354, endPoint x: 275, endPoint y: 354, distance: 167.8
click at [275, 354] on div "Filtrar por store [PERSON_NAME] FarmaciasAhumada DoctorSimi Maicao UberEatsFarm…" at bounding box center [679, 308] width 991 height 557
click at [98, 349] on input "SKU/EAN" at bounding box center [102, 354] width 144 height 20
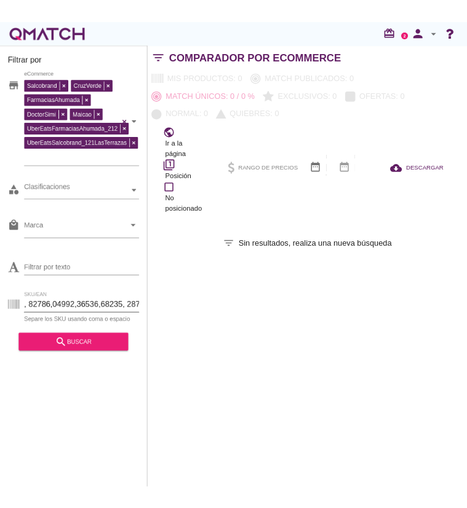
scroll to position [0, 9561]
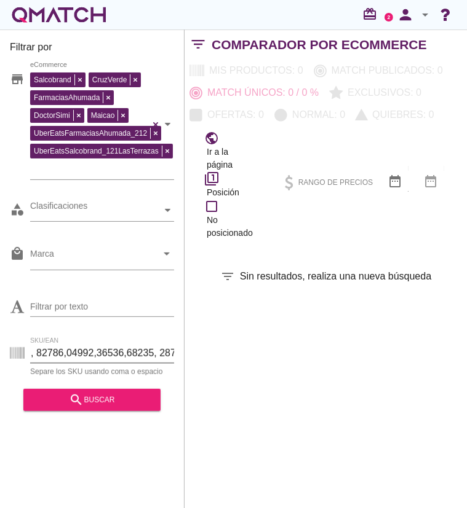
type input "84997,92037,90608,23,92197 85655,79924,92197,92014,71147 83223001,90808,93106,9…"
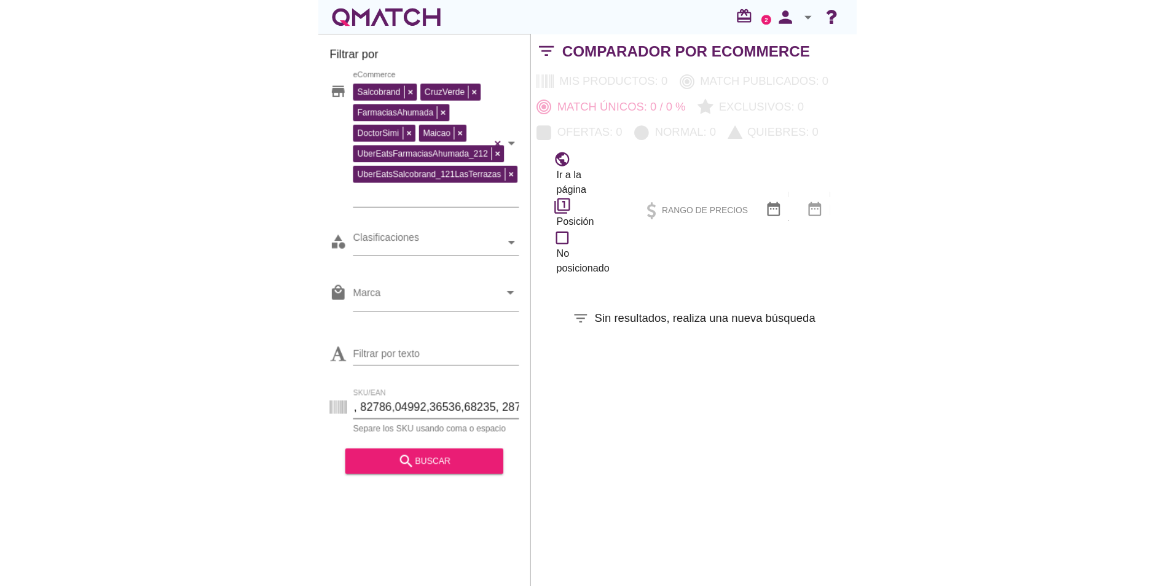
scroll to position [0, 0]
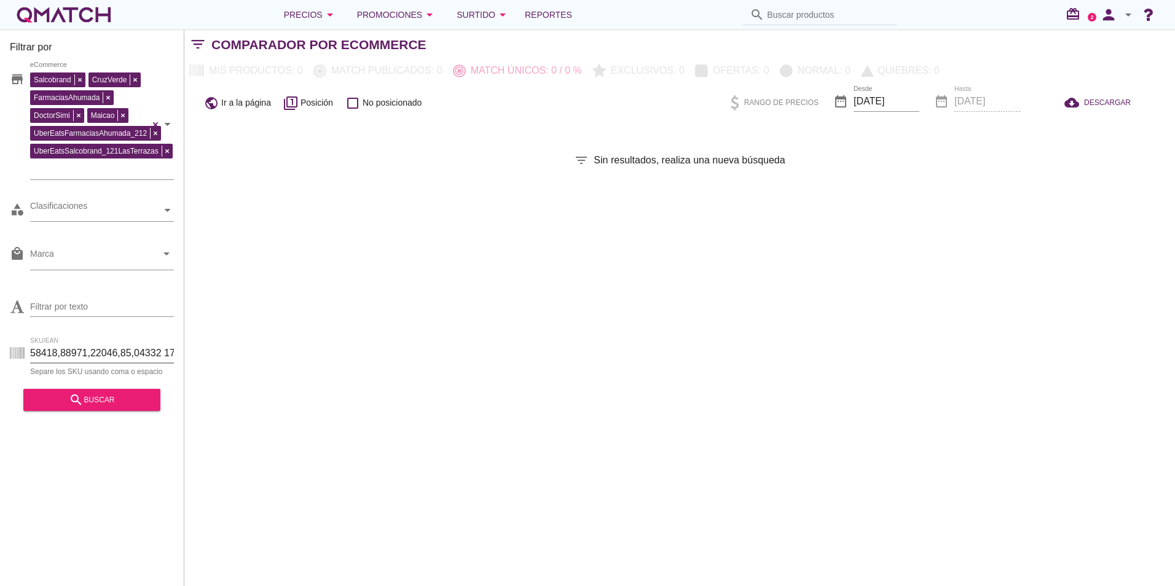
drag, startPoint x: 96, startPoint y: 349, endPoint x: -348, endPoint y: 315, distance: 445.1
click at [0, 315] on html "5 10 15 20 25 50 Rango de precios $ 0 $ 0 0 0 Desde 0 Mínimo $ 0 ~ Hasta 0 Máxi…" at bounding box center [587, 293] width 1175 height 586
click at [28, 347] on div "SKU/EAN Separe los SKU usando coma o espacio" at bounding box center [92, 355] width 164 height 39
click at [47, 355] on input "SKU/EAN" at bounding box center [102, 354] width 144 height 20
click at [97, 403] on div "search buscar" at bounding box center [91, 400] width 117 height 15
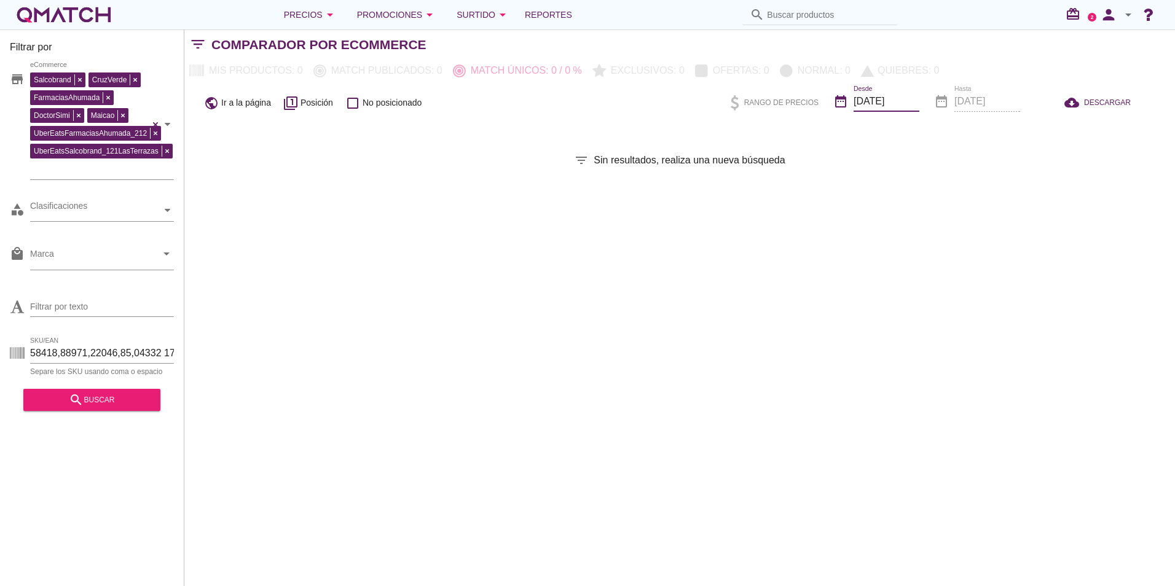
click at [891, 98] on input "[DATE]" at bounding box center [887, 102] width 66 height 20
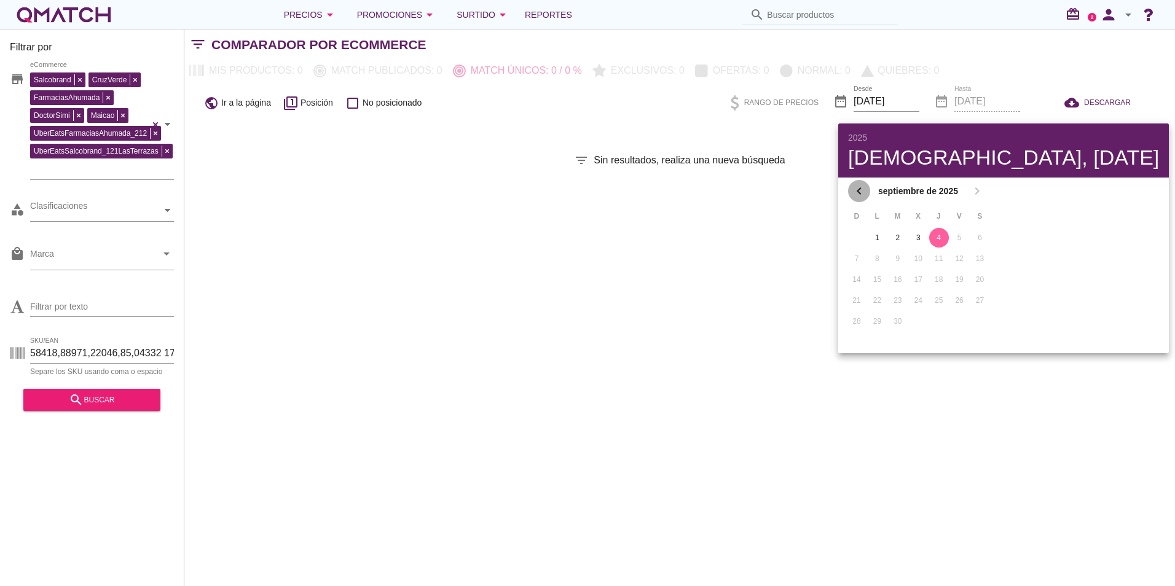
click at [858, 191] on icon "chevron_left" at bounding box center [859, 191] width 15 height 15
click at [962, 244] on button "1" at bounding box center [960, 238] width 20 height 20
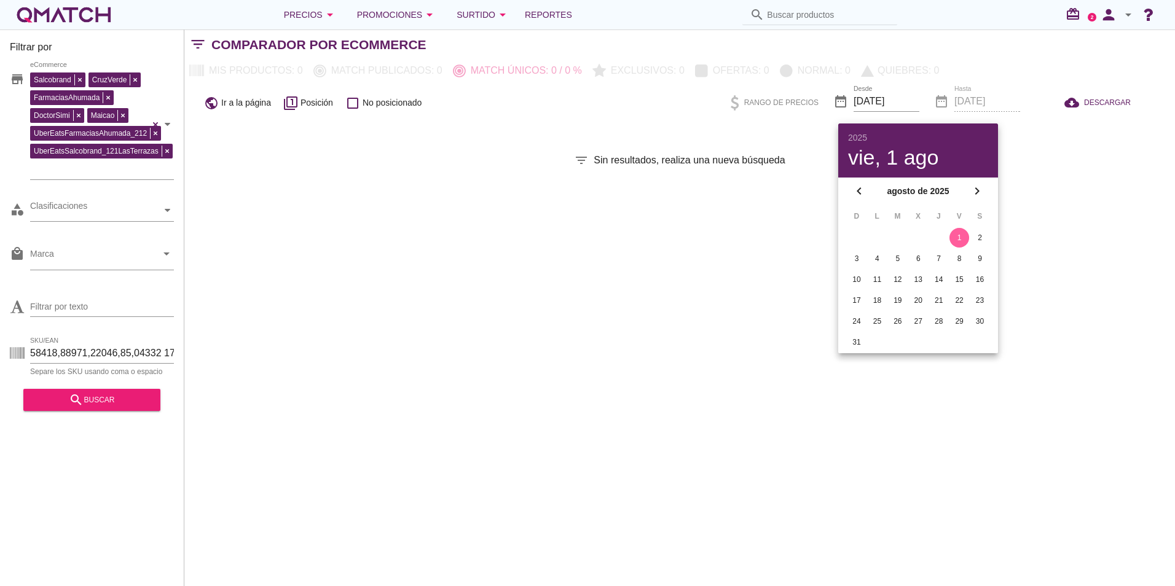
click at [982, 99] on div "date_range Hasta [DATE]" at bounding box center [977, 103] width 86 height 42
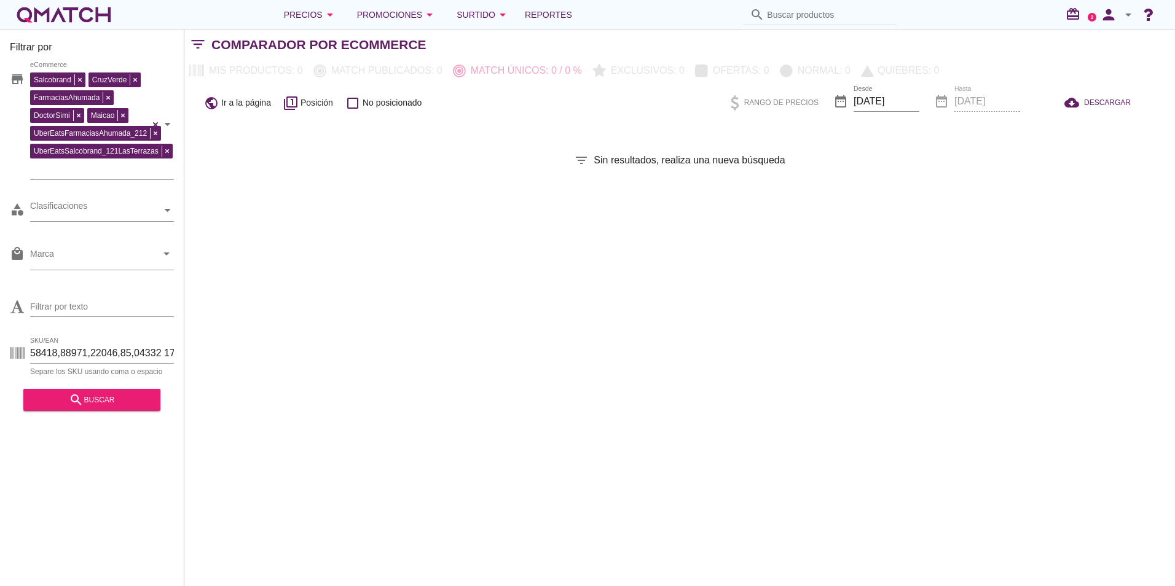
click at [982, 99] on div "date_range Hasta [DATE]" at bounding box center [977, 103] width 86 height 42
click at [917, 100] on input "[DATE]" at bounding box center [887, 102] width 66 height 20
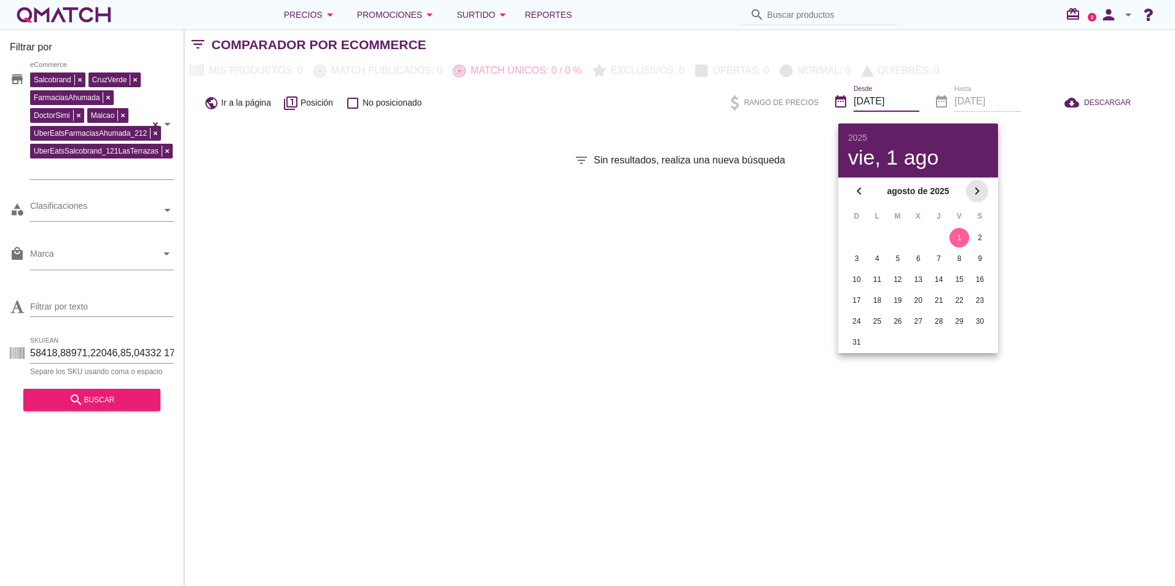
click at [975, 188] on icon "chevron_right" at bounding box center [977, 191] width 15 height 15
click at [938, 237] on div "4" at bounding box center [939, 237] width 18 height 11
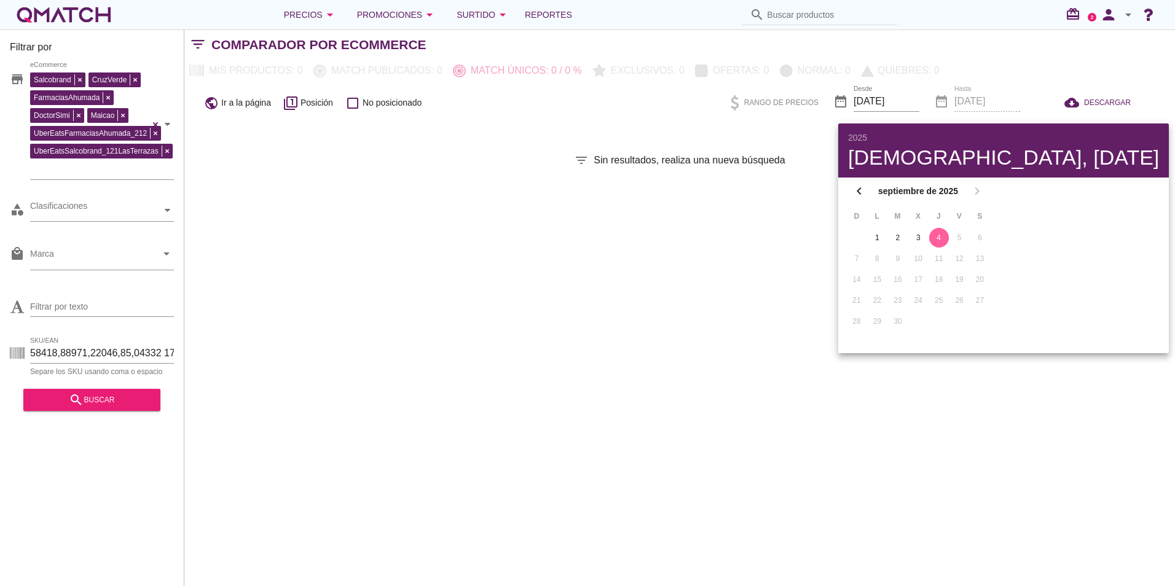
click at [893, 112] on div "Desde [DATE]" at bounding box center [887, 108] width 66 height 32
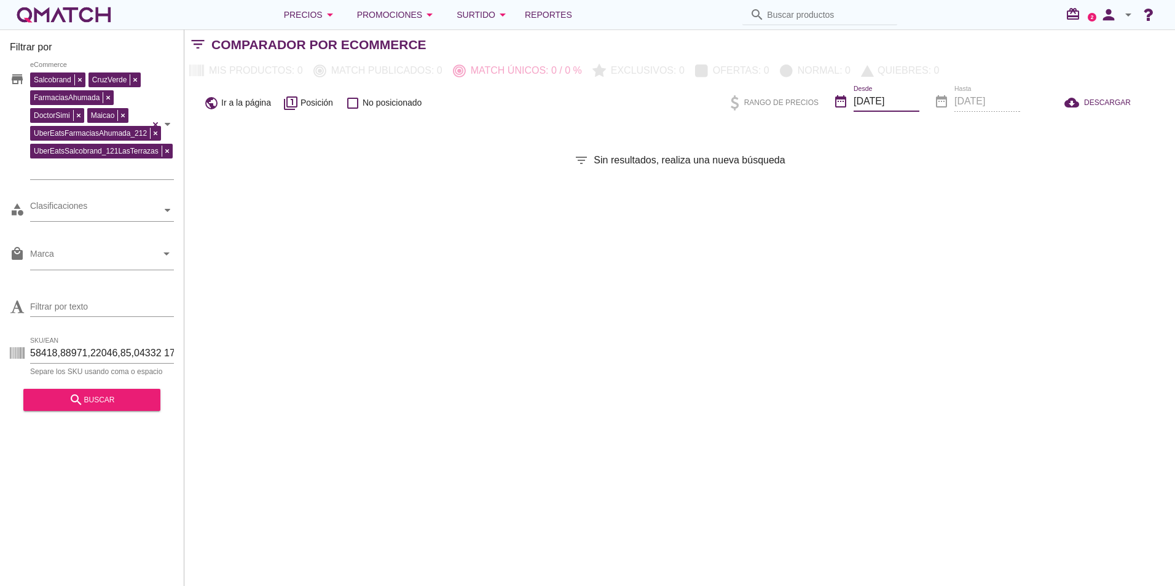
click at [884, 97] on input "[DATE]" at bounding box center [887, 102] width 66 height 20
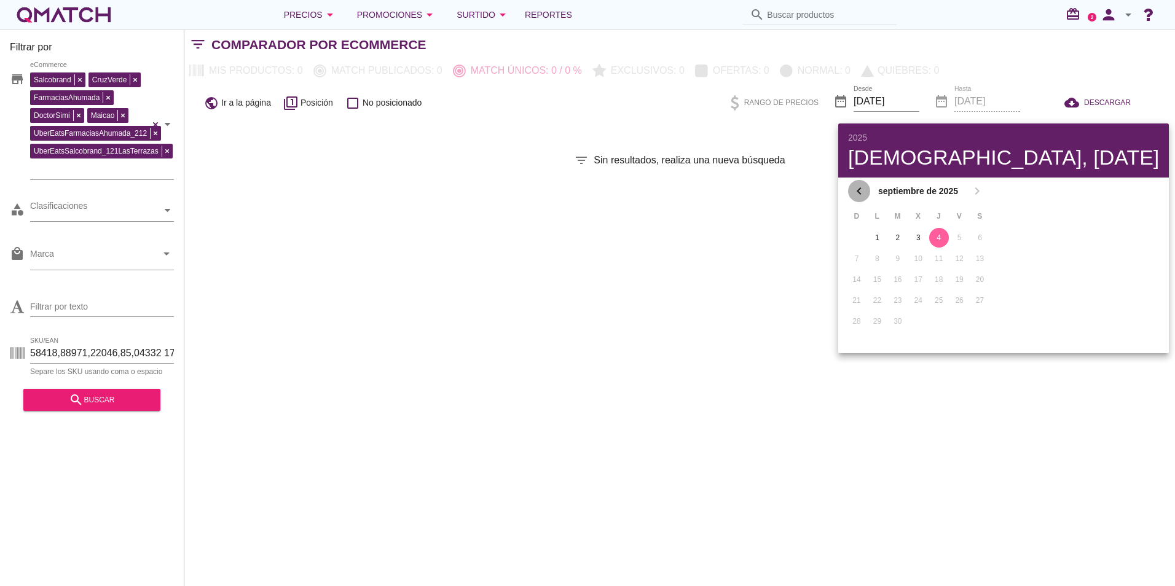
click at [861, 189] on icon "chevron_left" at bounding box center [859, 191] width 15 height 15
click at [962, 235] on div "1" at bounding box center [960, 237] width 20 height 11
type input "[DATE]"
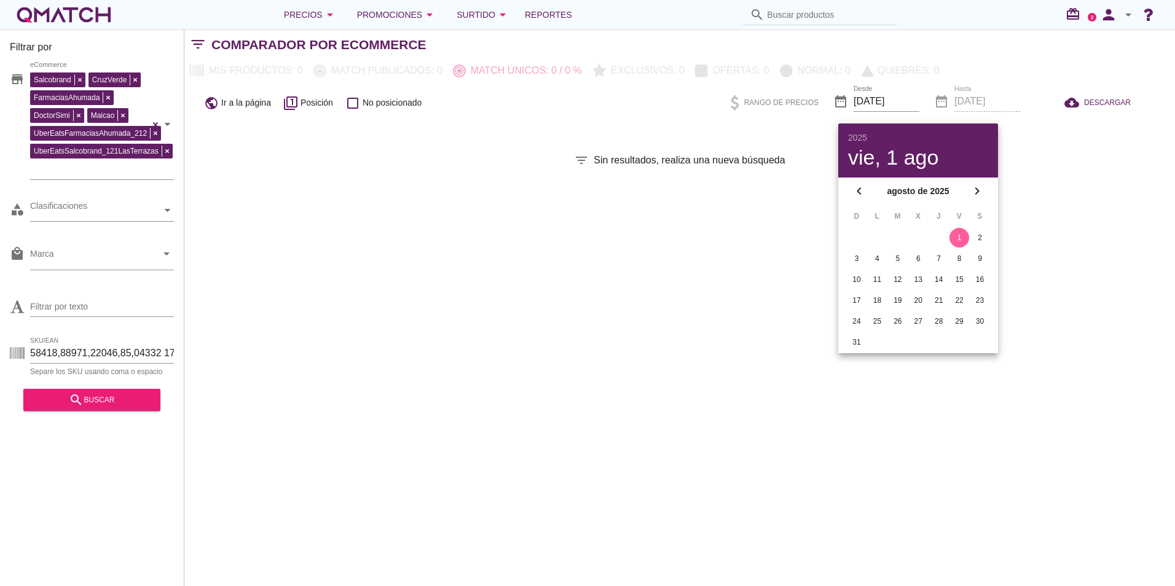
click at [1088, 124] on div "Filtrar por store [PERSON_NAME] FarmaciasAhumada DoctorSimi Maicao UberEatsFarm…" at bounding box center [679, 308] width 991 height 557
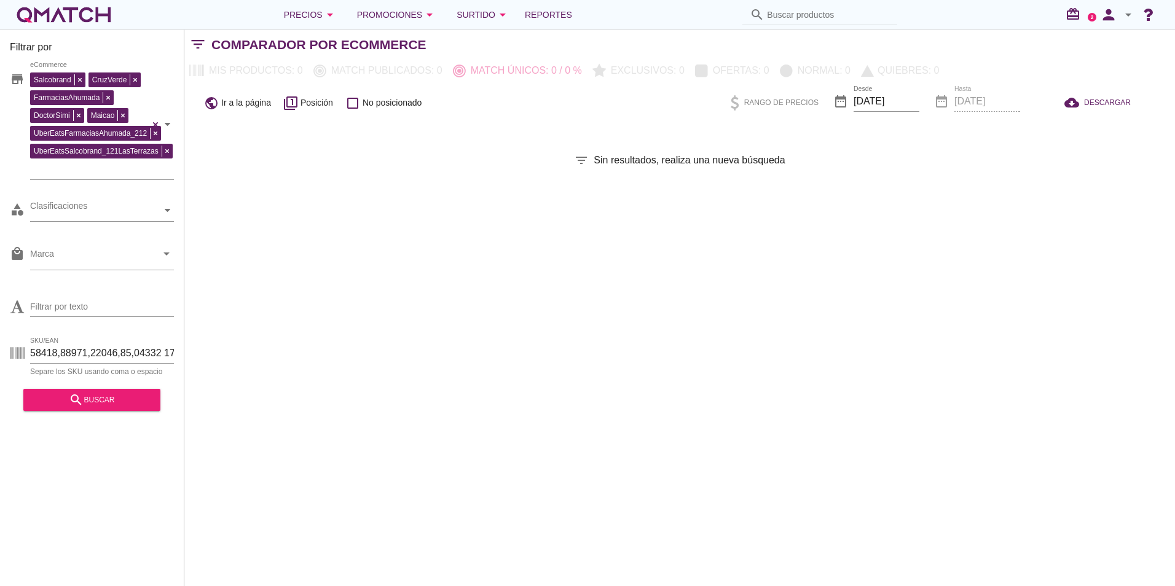
click at [993, 95] on div "date_range Hasta [DATE]" at bounding box center [977, 103] width 86 height 42
click at [115, 353] on input "SKU/EAN" at bounding box center [102, 354] width 144 height 20
click at [106, 408] on div "search buscar" at bounding box center [91, 400] width 117 height 15
click at [353, 108] on icon "check_box_outline_blank" at bounding box center [352, 103] width 15 height 15
click at [351, 101] on icon "check_box_outline_blank" at bounding box center [352, 103] width 15 height 15
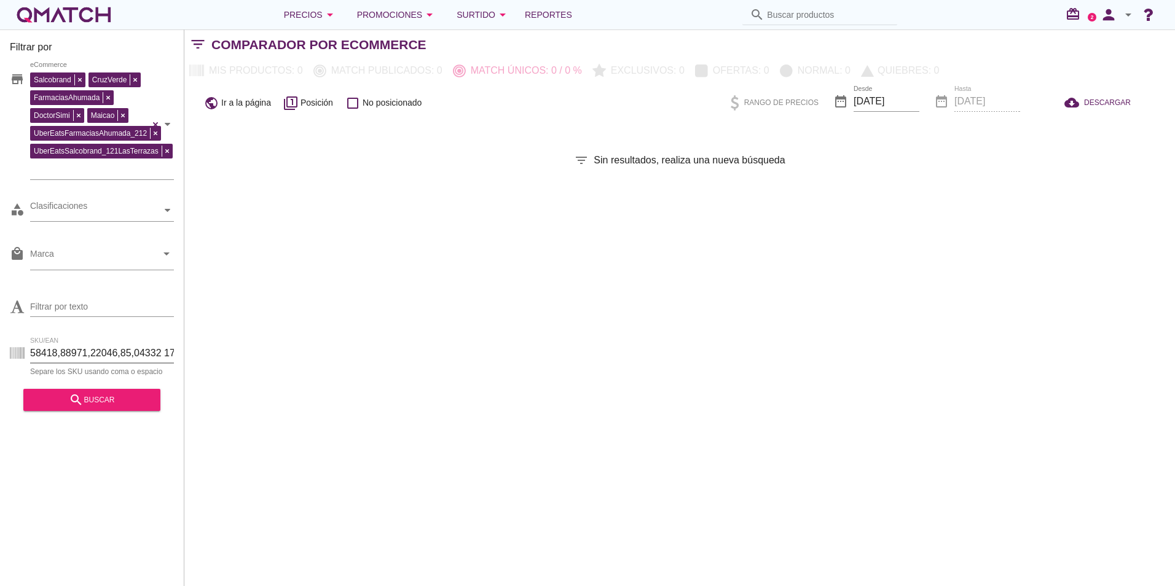
click at [127, 351] on input "SKU/EAN" at bounding box center [102, 354] width 144 height 20
click at [58, 357] on input "SKU/EAN" at bounding box center [102, 354] width 144 height 20
click at [58, 355] on input "SKU/EAN" at bounding box center [102, 354] width 144 height 20
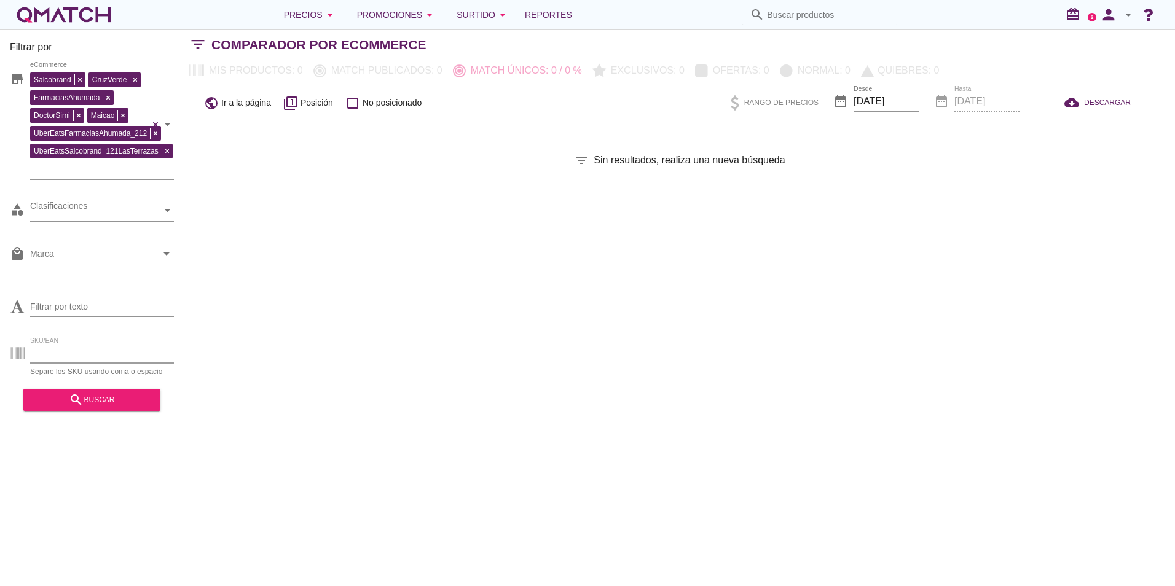
paste input "84997,92037,90608,92197"
click at [74, 403] on icon "search" at bounding box center [76, 400] width 15 height 15
click at [357, 104] on icon "check_box_outline_blank" at bounding box center [352, 103] width 15 height 15
drag, startPoint x: 357, startPoint y: 104, endPoint x: 253, endPoint y: 230, distance: 163.3
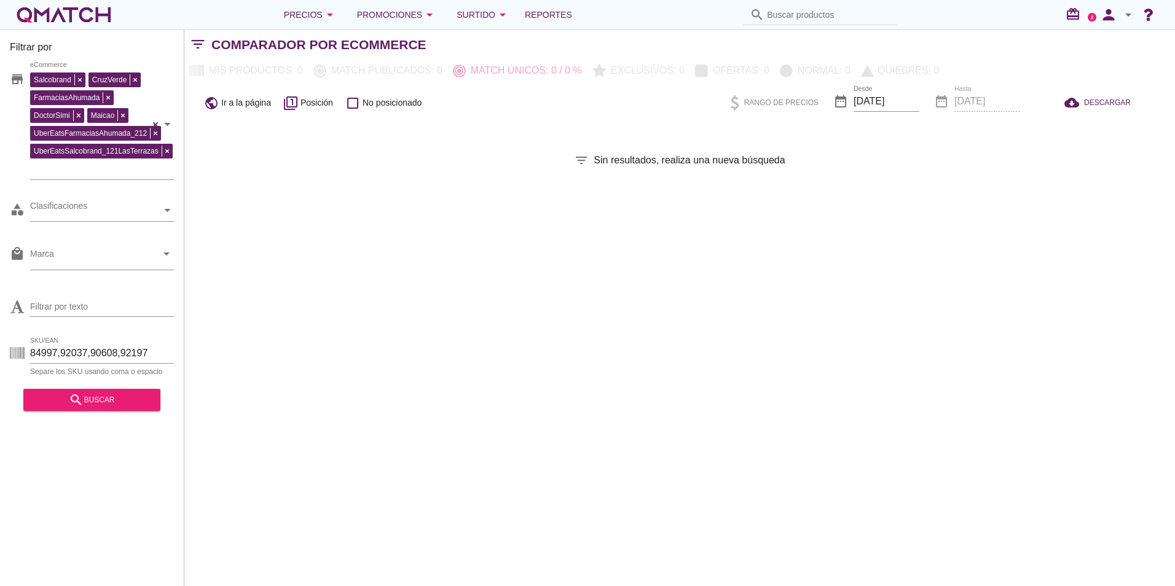
click at [253, 230] on div "Filtrar por store [PERSON_NAME] FarmaciasAhumada DoctorSimi Maicao UberEatsFarm…" at bounding box center [679, 308] width 991 height 557
click at [162, 203] on div at bounding box center [168, 211] width 12 height 22
click at [234, 219] on div "Filtrar por store [PERSON_NAME] FarmaciasAhumada DoctorSimi Maicao UberEatsFarm…" at bounding box center [679, 308] width 991 height 557
click at [135, 352] on input "84997,92037,90608,92197" at bounding box center [102, 354] width 144 height 20
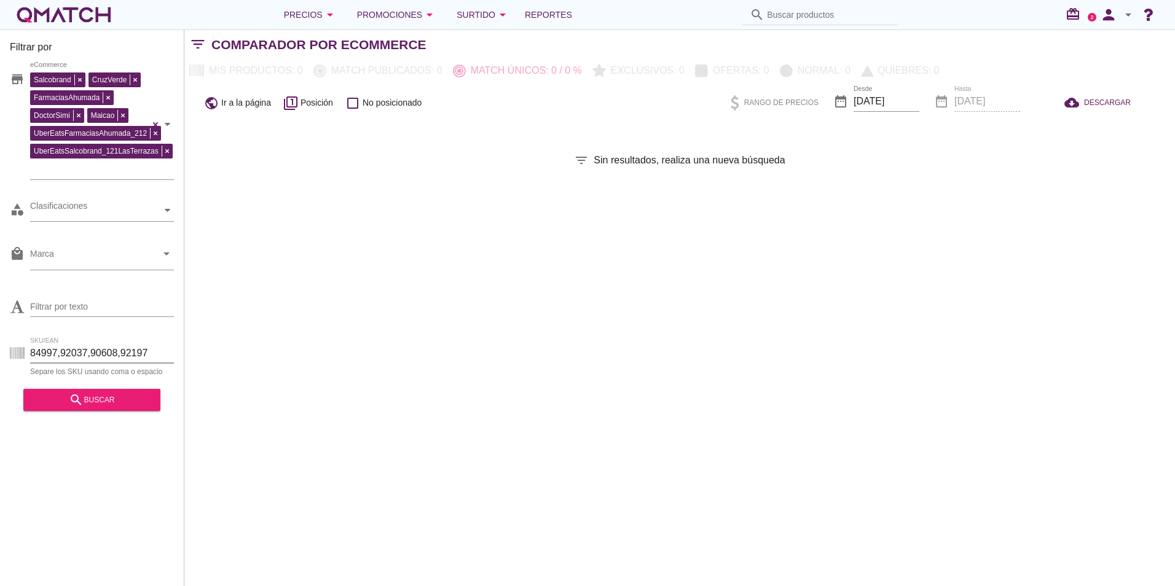
click at [135, 352] on input "84997,92037,90608,92197" at bounding box center [102, 354] width 144 height 20
paste input "-92037-90608-23-"
type input "84997-92037-90608-23-92197"
click at [102, 351] on input "84997-92037-90608-23-92197" at bounding box center [102, 354] width 144 height 20
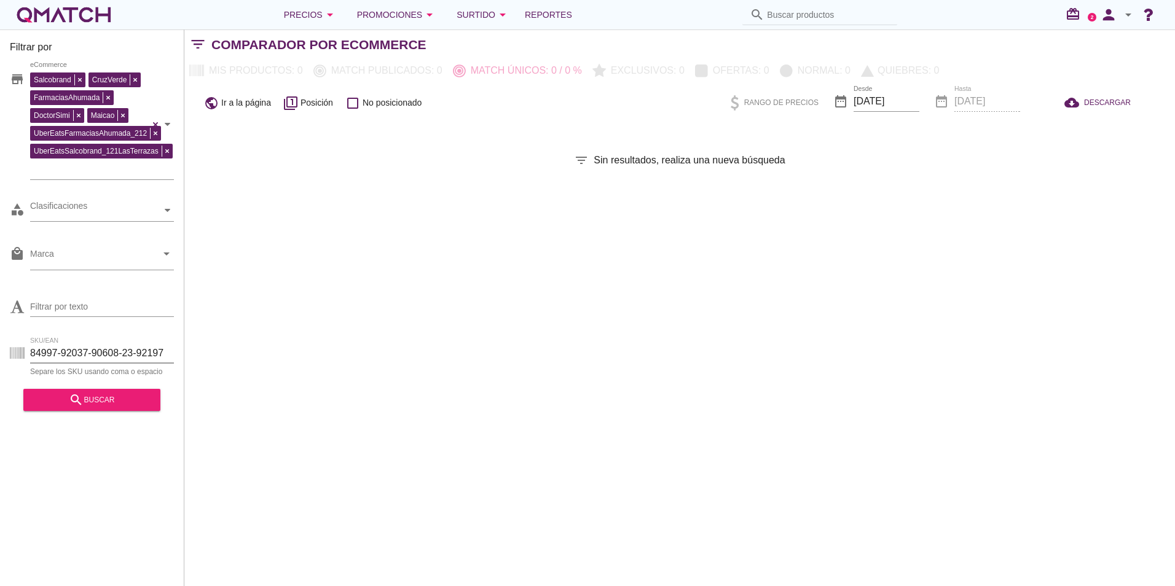
click at [102, 351] on input "84997-92037-90608-23-92197" at bounding box center [102, 354] width 144 height 20
paste input "90608"
type input "90608"
click at [93, 411] on button "search buscar" at bounding box center [91, 400] width 137 height 22
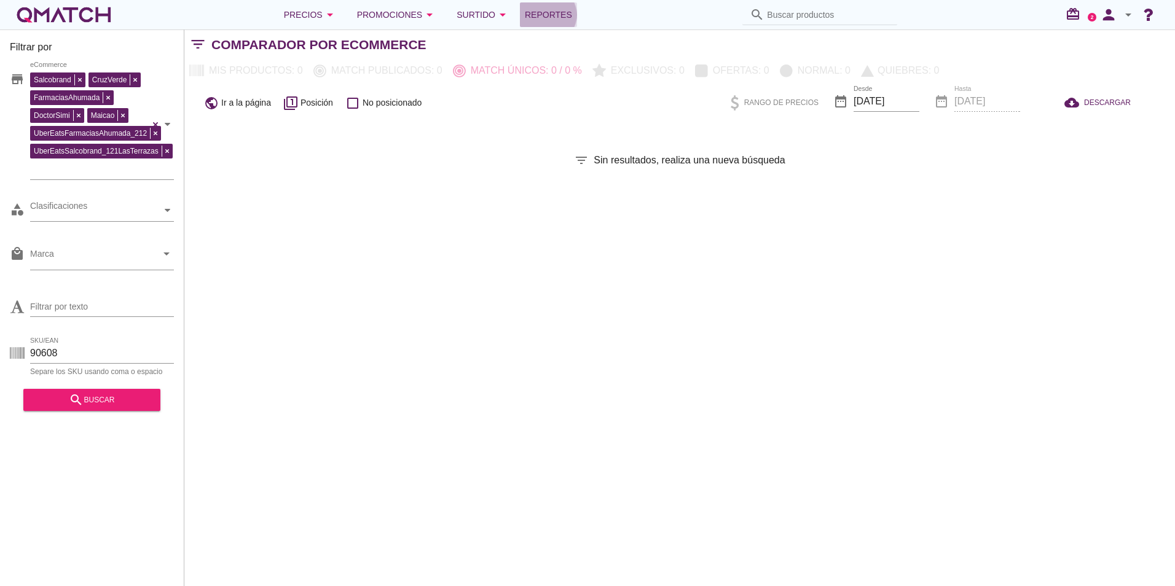
click at [537, 15] on span "Reportes" at bounding box center [548, 14] width 47 height 15
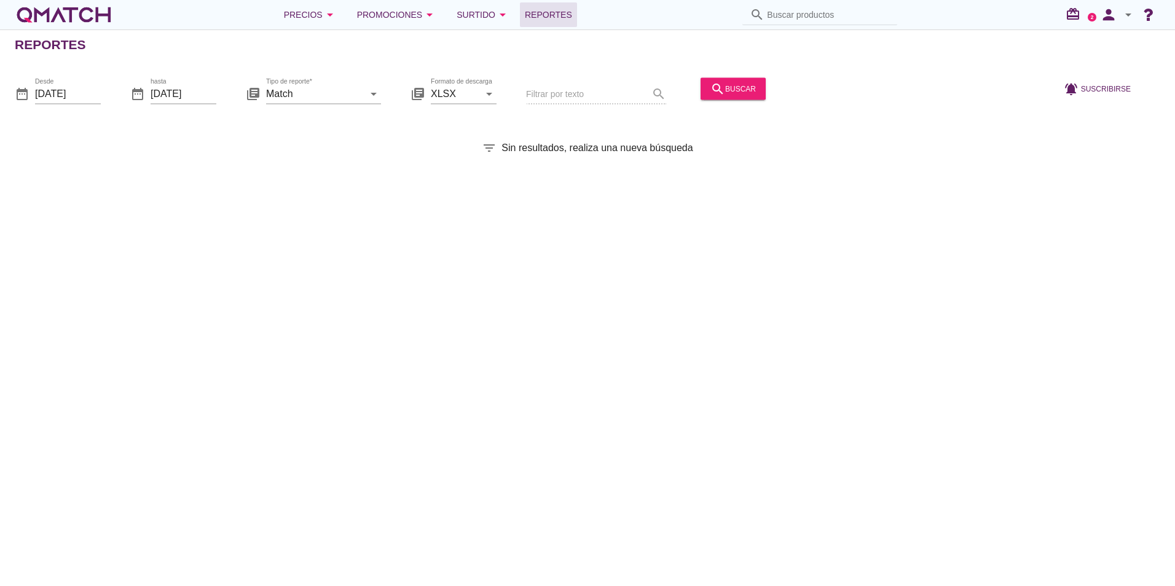
click at [591, 88] on div "Filtrar por texto search" at bounding box center [596, 95] width 140 height 42
click at [582, 100] on div "Filtrar por texto search" at bounding box center [596, 95] width 140 height 42
click at [520, 100] on div "date_range Desde [DATE] date_range hasta [DATE] library_books Tipo de reporte* …" at bounding box center [587, 90] width 1175 height 52
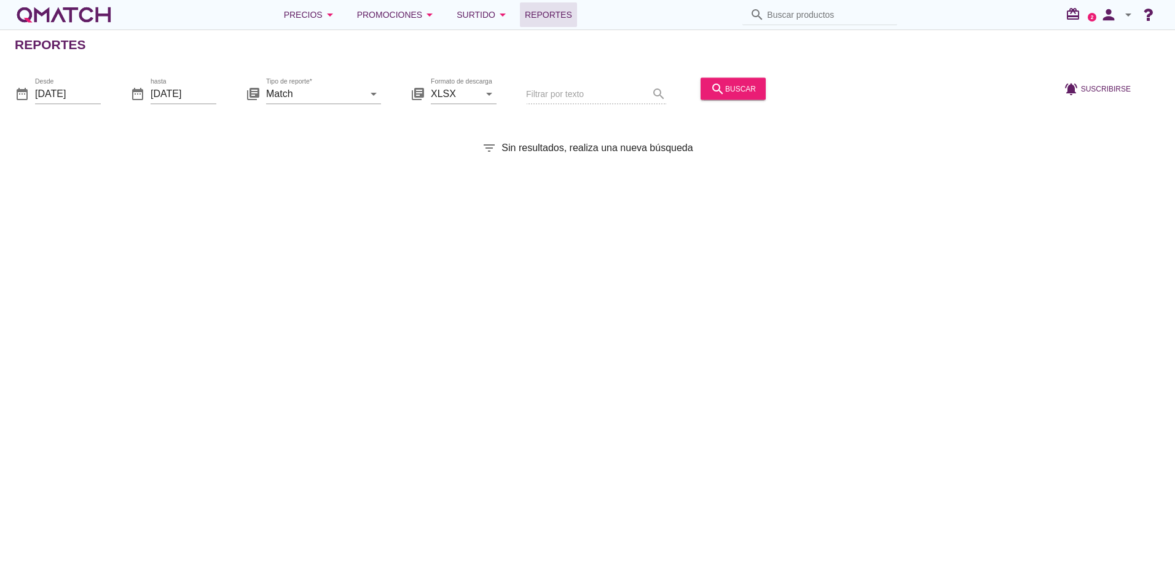
click at [520, 100] on div "date_range Desde [DATE] date_range hasta [DATE] library_books Tipo de reporte* …" at bounding box center [587, 90] width 1175 height 52
click at [701, 93] on button "search buscar" at bounding box center [733, 88] width 65 height 22
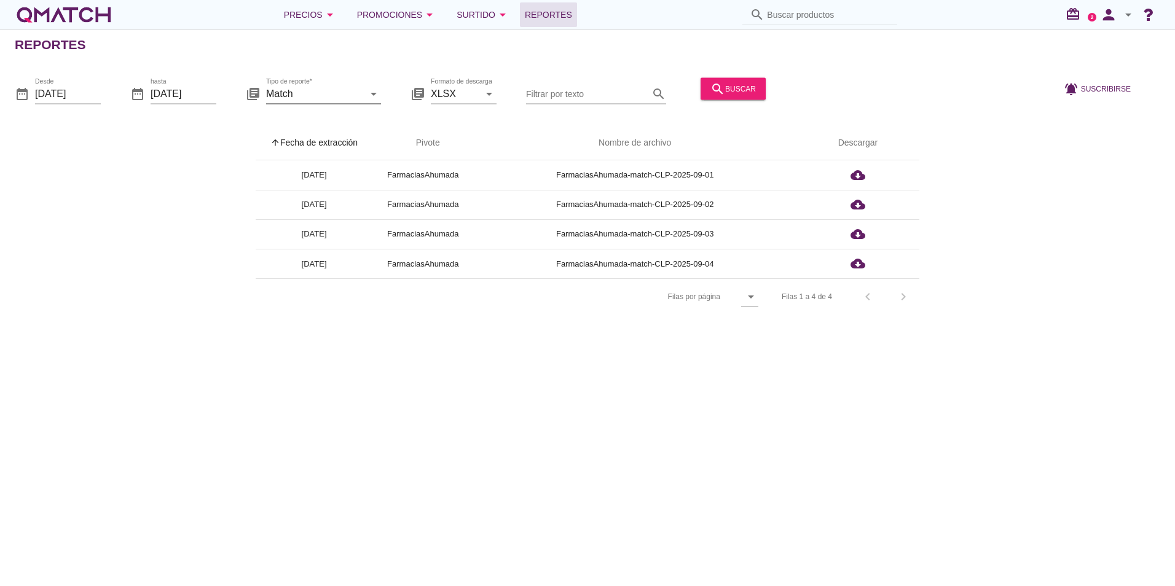
click at [375, 95] on icon "arrow_drop_down" at bounding box center [373, 93] width 15 height 15
click at [65, 260] on div "arrow_upward Fecha de extracción arrow_upward Pivote Nombre de archivo Descarga…" at bounding box center [588, 220] width 1146 height 189
click at [507, 7] on button "Surtido arrow_drop_down" at bounding box center [483, 14] width 73 height 25
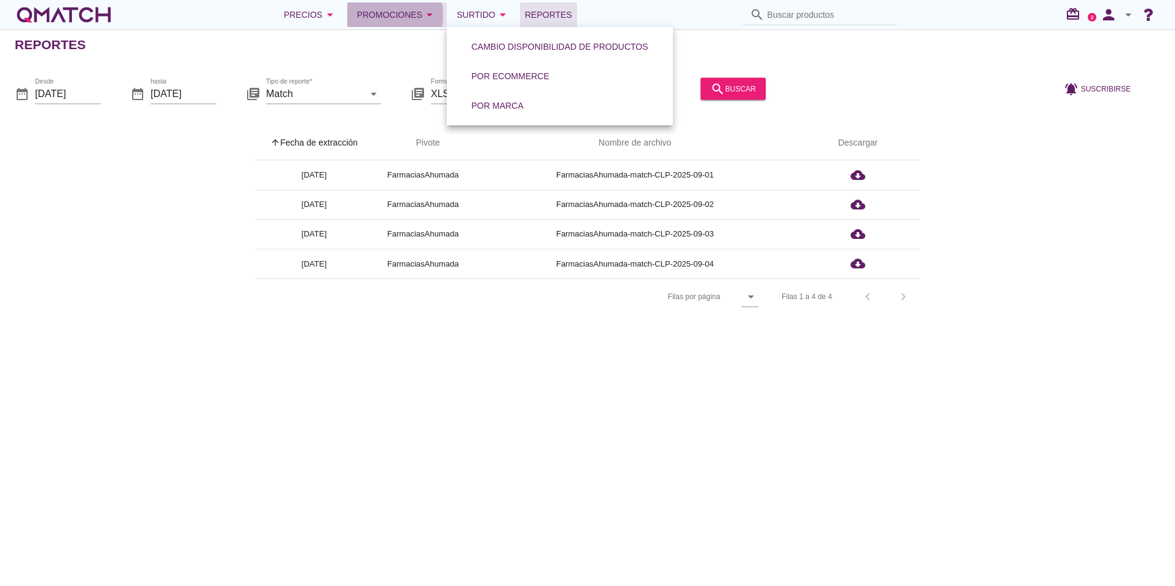
click at [417, 10] on div "Promociones arrow_drop_down" at bounding box center [397, 14] width 81 height 15
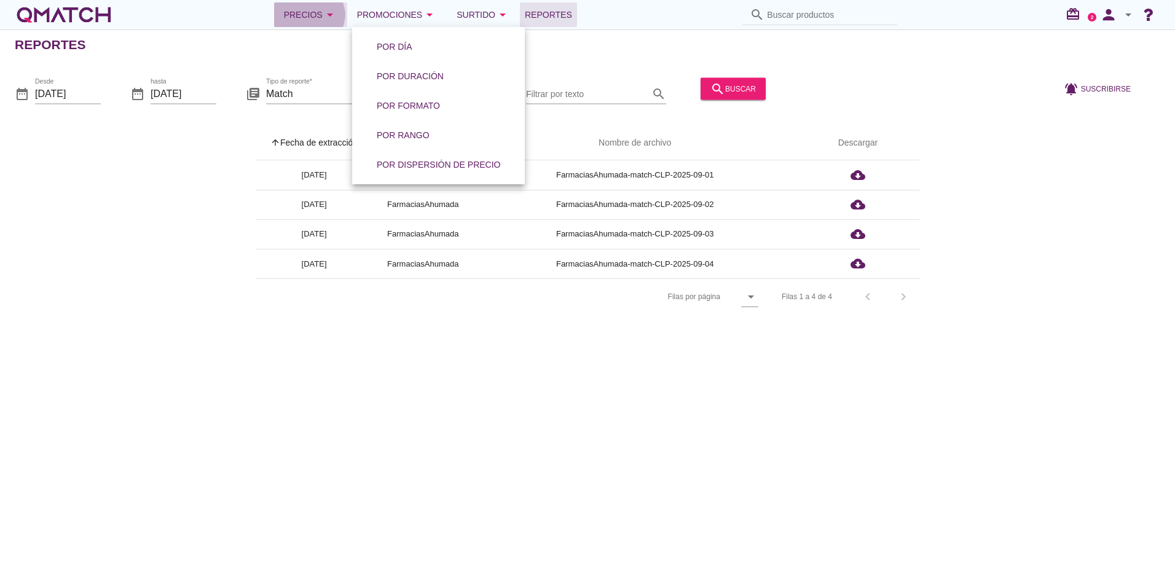
click at [298, 6] on button "Precios arrow_drop_down" at bounding box center [310, 14] width 73 height 25
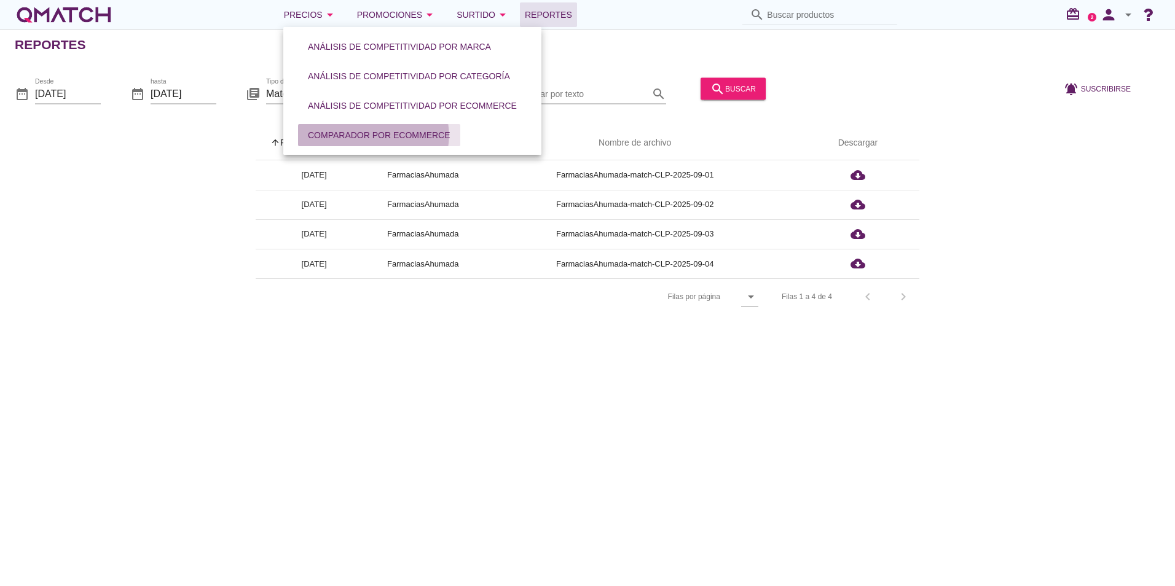
click at [395, 133] on div "Comparador por eCommerce" at bounding box center [379, 135] width 143 height 13
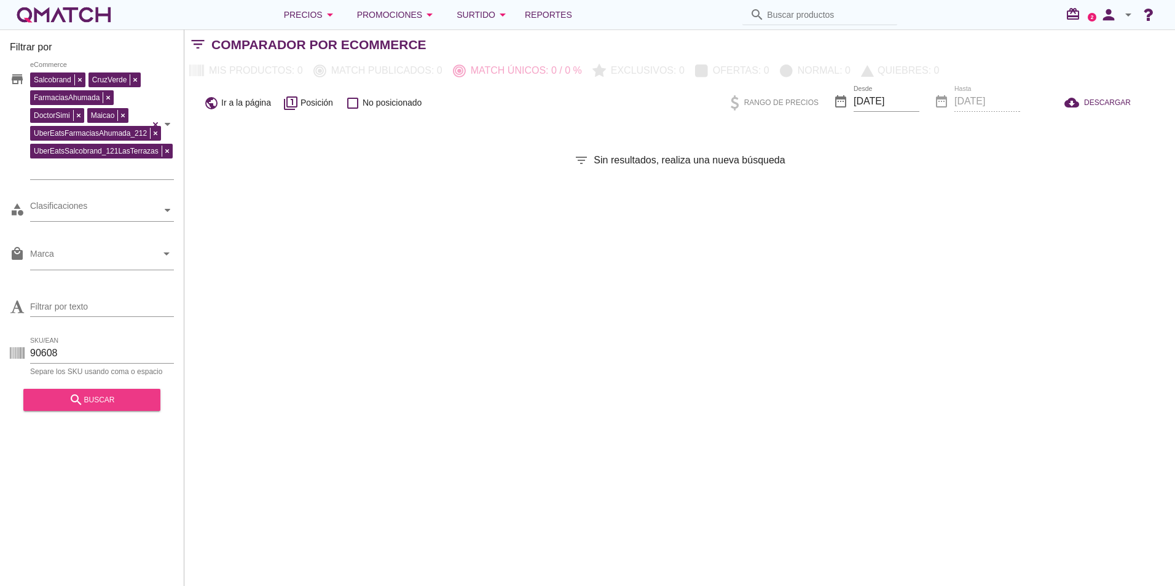
click at [100, 407] on div "search buscar" at bounding box center [91, 400] width 117 height 15
click at [239, 103] on span "Ir a la página" at bounding box center [246, 103] width 50 height 13
click at [93, 302] on input "Filtrar por texto" at bounding box center [102, 307] width 144 height 20
click at [83, 258] on input "Marca" at bounding box center [93, 257] width 127 height 20
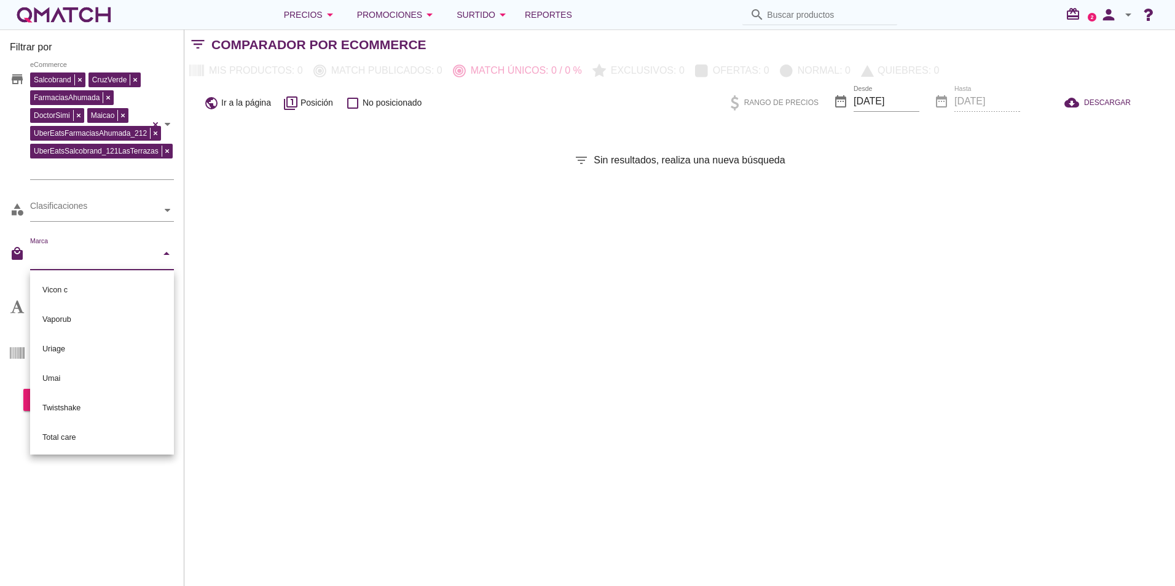
click at [83, 258] on input "Marca" at bounding box center [93, 257] width 127 height 20
click at [140, 218] on div "Clasificaciones" at bounding box center [96, 211] width 132 height 22
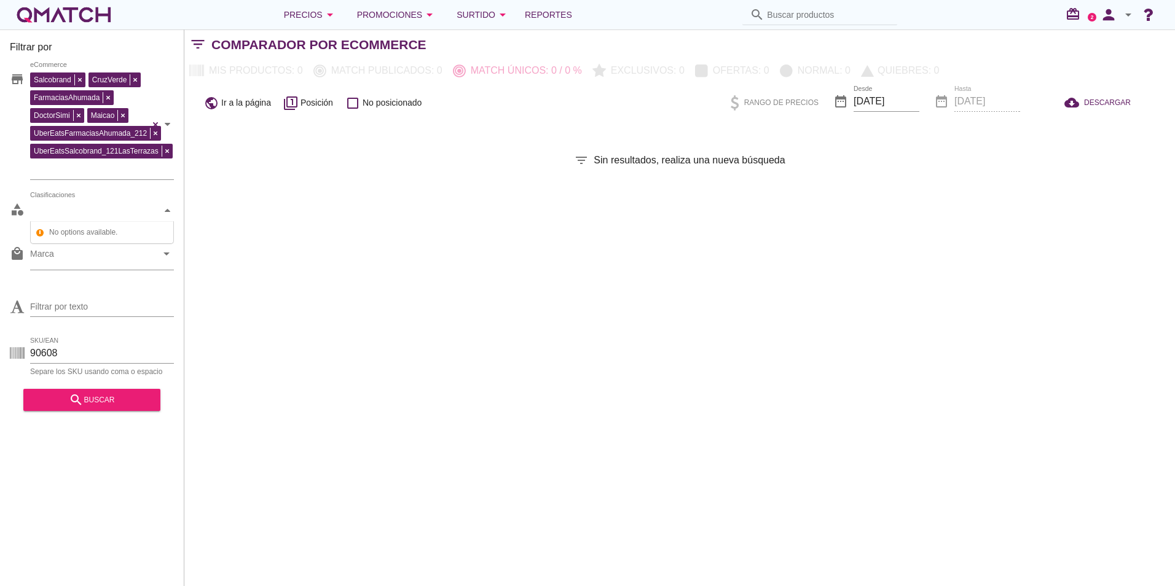
click at [148, 239] on span "No options available." at bounding box center [108, 232] width 124 height 15
click at [299, 228] on div "Filtrar por store [PERSON_NAME] FarmaciasAhumada DoctorSimi Maicao UberEatsFarm…" at bounding box center [679, 308] width 991 height 557
click at [366, 12] on div "Promociones arrow_drop_down" at bounding box center [397, 14] width 81 height 15
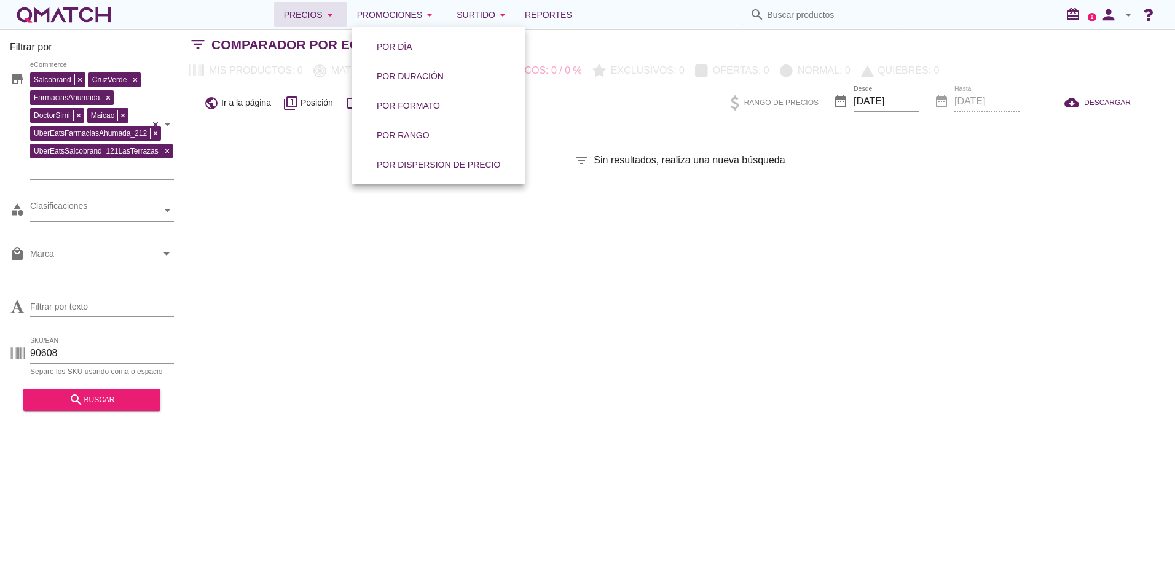
click at [299, 23] on button "Precios arrow_drop_down" at bounding box center [310, 14] width 73 height 25
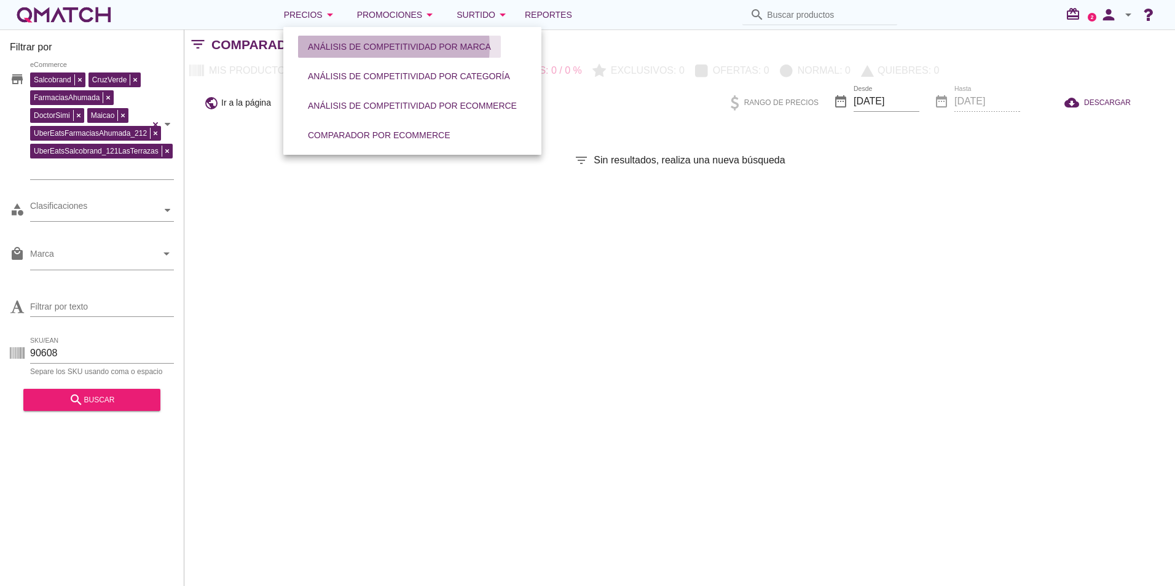
click at [312, 45] on div "Análisis de competitividad por marca" at bounding box center [399, 47] width 183 height 13
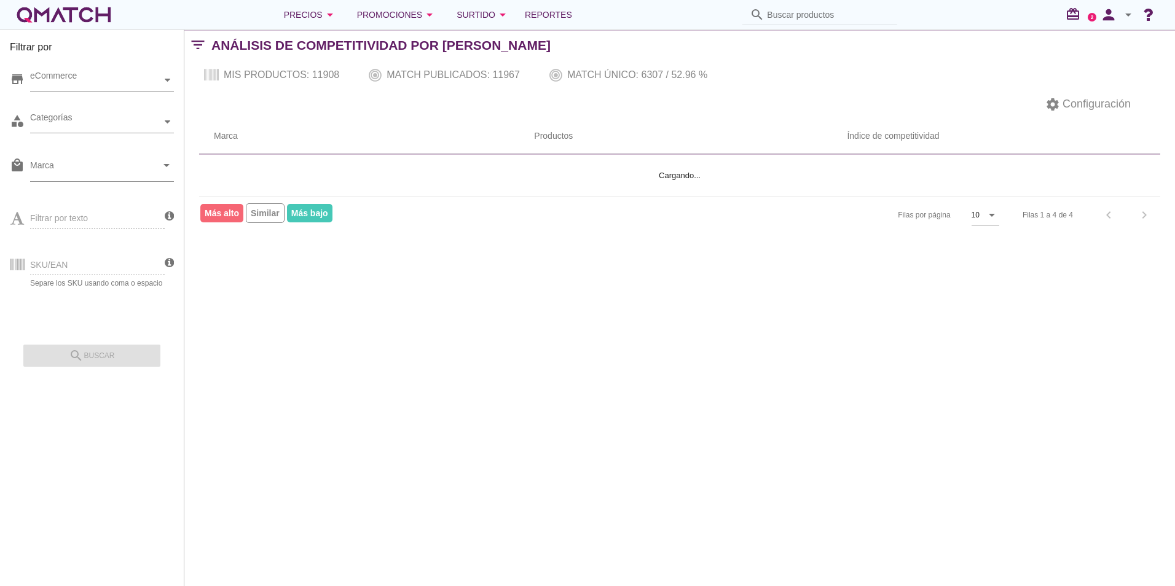
click at [105, 259] on div "SKU/EAN Separe los SKU usando coma o espacio" at bounding box center [87, 263] width 155 height 47
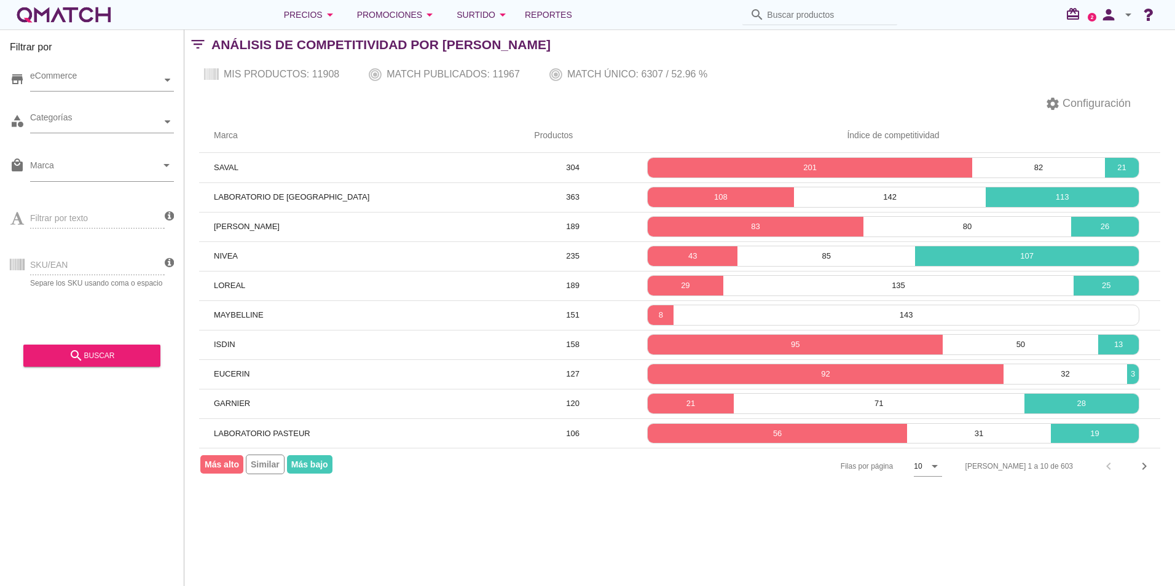
click at [89, 277] on div "SKU/EAN Separe los SKU usando coma o espacio" at bounding box center [87, 263] width 155 height 47
click at [325, 14] on div "Precios arrow_drop_down" at bounding box center [310, 14] width 53 height 15
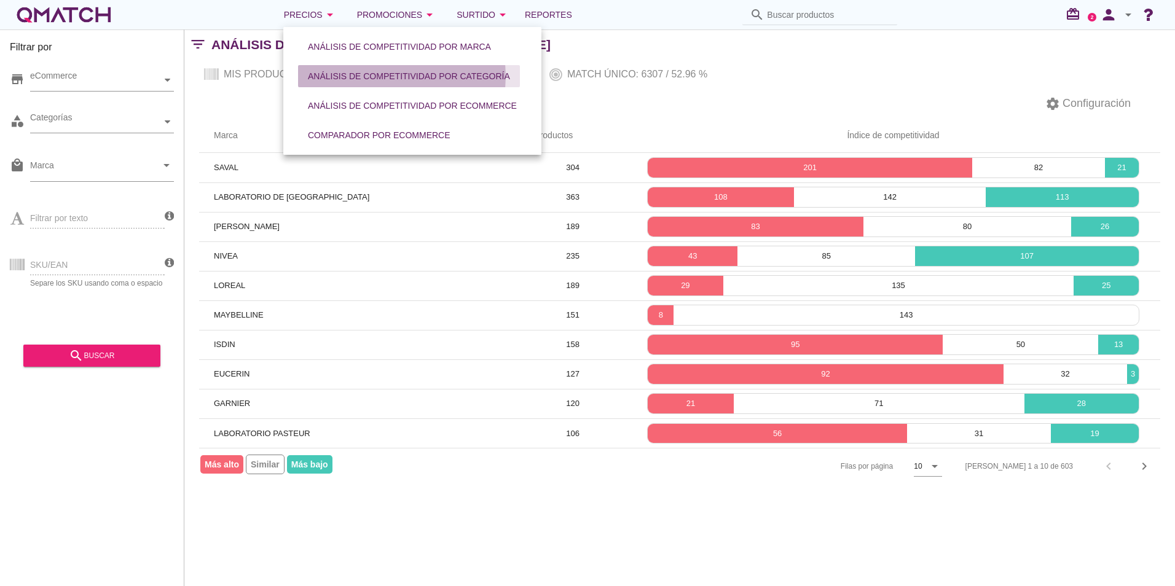
click at [409, 75] on div "Análisis de competitividad por categoría" at bounding box center [409, 76] width 202 height 13
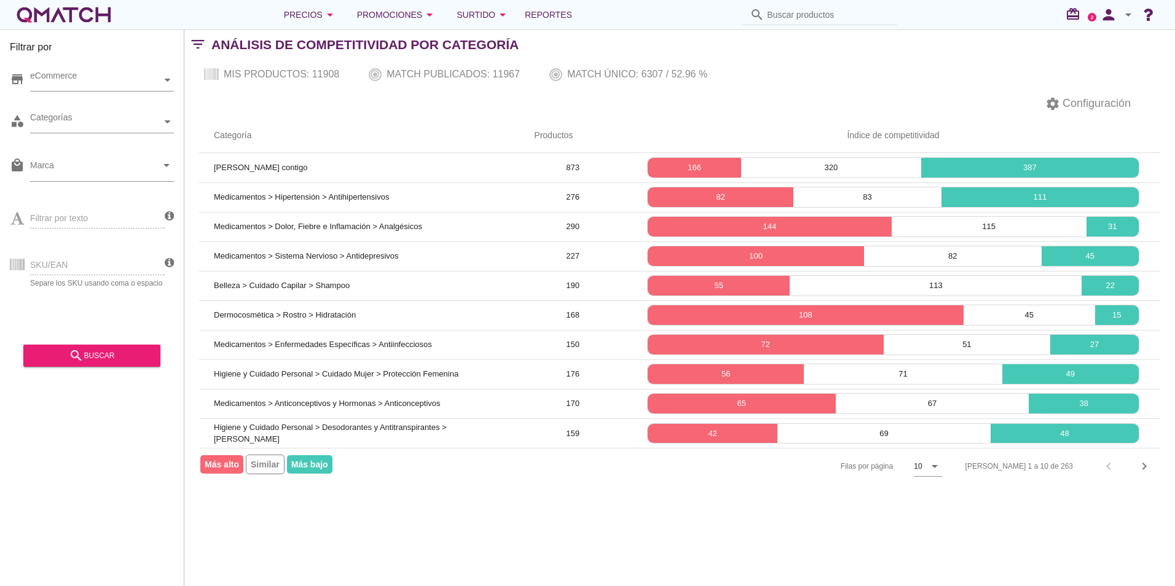
click at [92, 258] on div "SKU/EAN Separe los SKU usando coma o espacio" at bounding box center [87, 263] width 155 height 47
click at [325, 20] on div "Precios arrow_drop_down" at bounding box center [310, 14] width 53 height 15
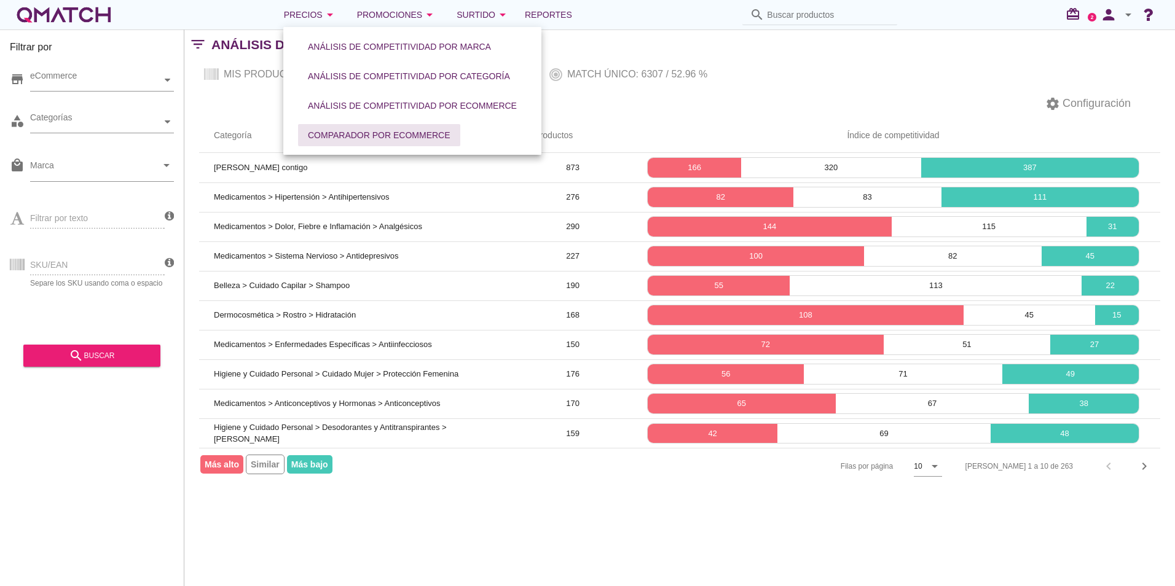
click at [381, 137] on div "Comparador por eCommerce" at bounding box center [379, 135] width 143 height 13
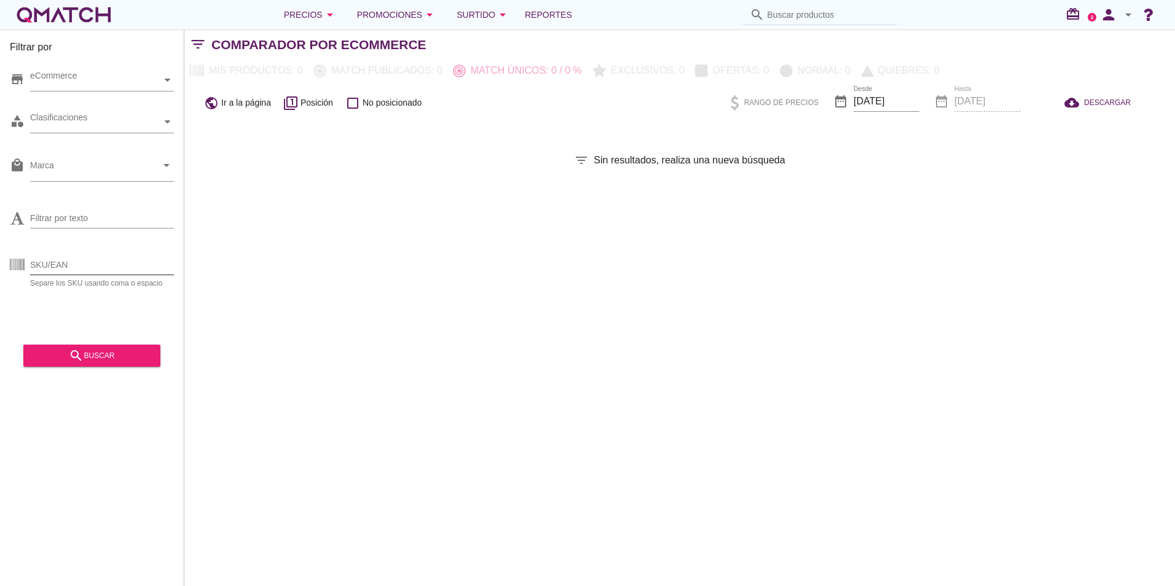
click at [113, 260] on input "SKU/EAN" at bounding box center [102, 265] width 144 height 20
paste input "90608"
click at [105, 355] on div "search buscar" at bounding box center [91, 356] width 117 height 15
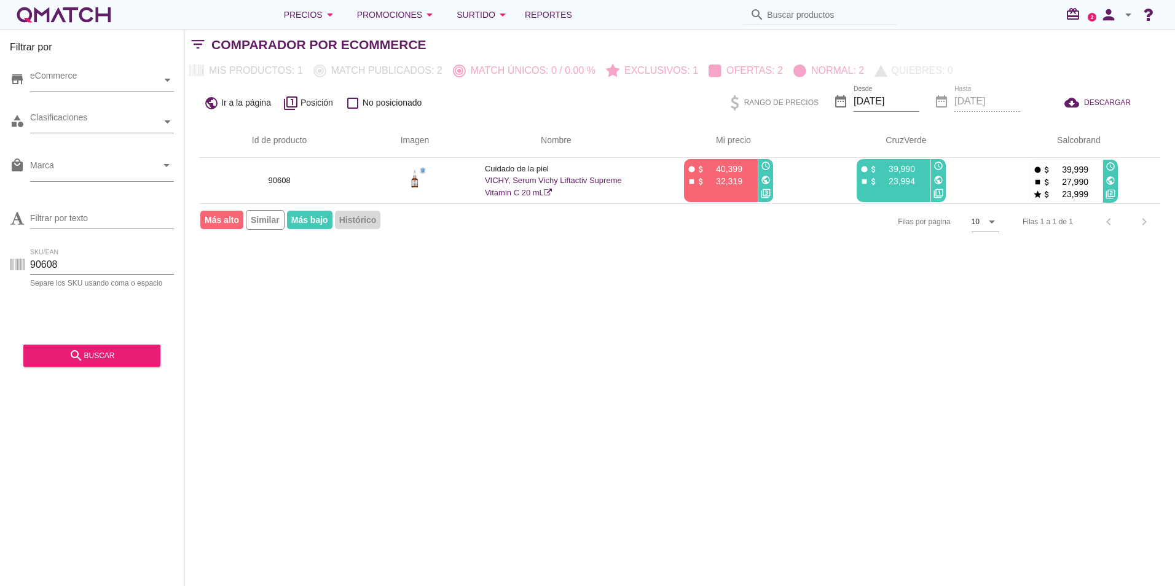
drag, startPoint x: 73, startPoint y: 258, endPoint x: -85, endPoint y: 261, distance: 158.0
click at [0, 261] on html "5 10 15 20 25 50 [DATE] 6:54:33 am [DATE] 7:00:19 am [DATE] 7:17:37 am Vicon c …" at bounding box center [587, 293] width 1175 height 586
paste input "84997-92037-90608-23-92197"
click at [135, 265] on input "84997-92037-90608-23-92197" at bounding box center [102, 265] width 144 height 20
click at [89, 264] on input "84997-92037-90608, 92197" at bounding box center [102, 265] width 144 height 20
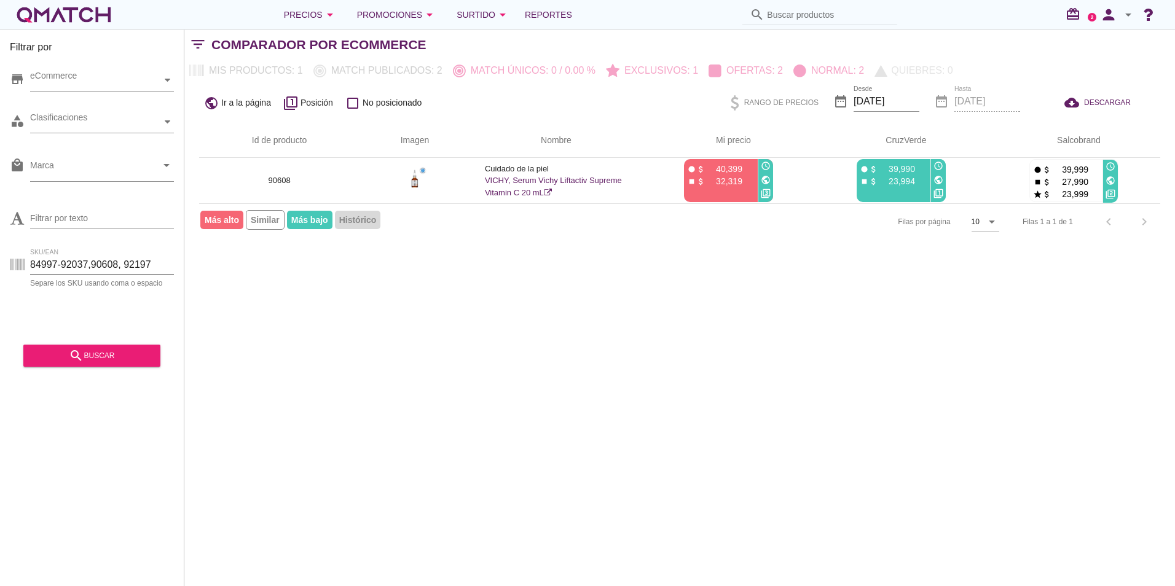
click at [58, 263] on input "84997-92037,90608, 92197" at bounding box center [102, 265] width 144 height 20
type input "84997,92037,90608, 92197"
click at [71, 344] on div "search buscar" at bounding box center [91, 351] width 137 height 31
click at [73, 357] on icon "search" at bounding box center [76, 356] width 15 height 15
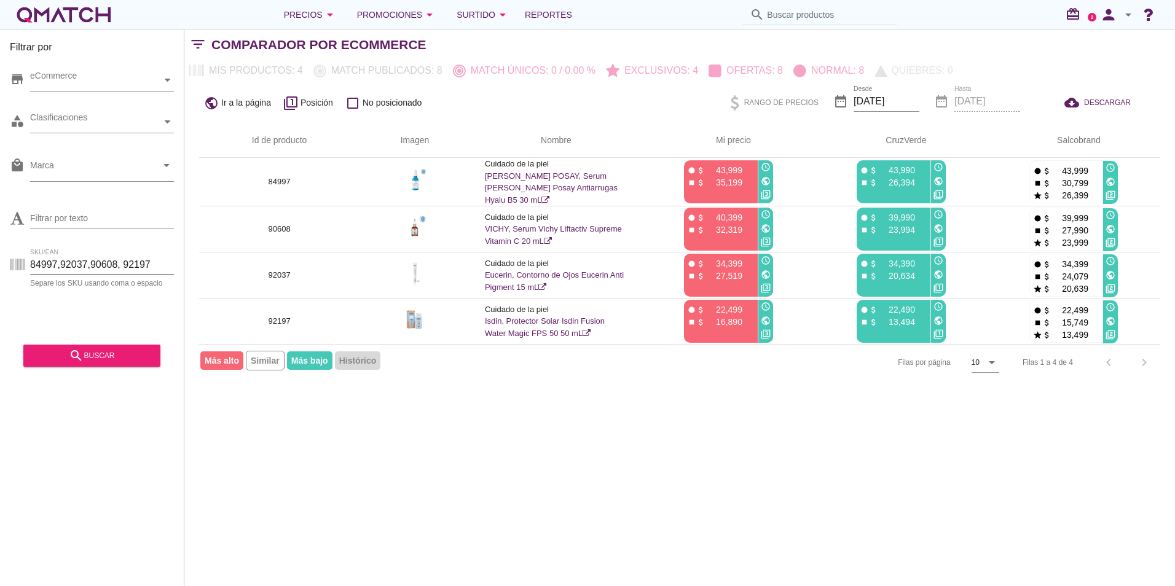
click at [119, 269] on input "84997,92037,90608, 92197" at bounding box center [102, 265] width 144 height 20
click at [55, 265] on input "SKU/EAN" at bounding box center [102, 265] width 144 height 20
paste input "84997,92037,90608,23,92197 85655,79924,92197,92014,71147 83223001,90808,93106,9…"
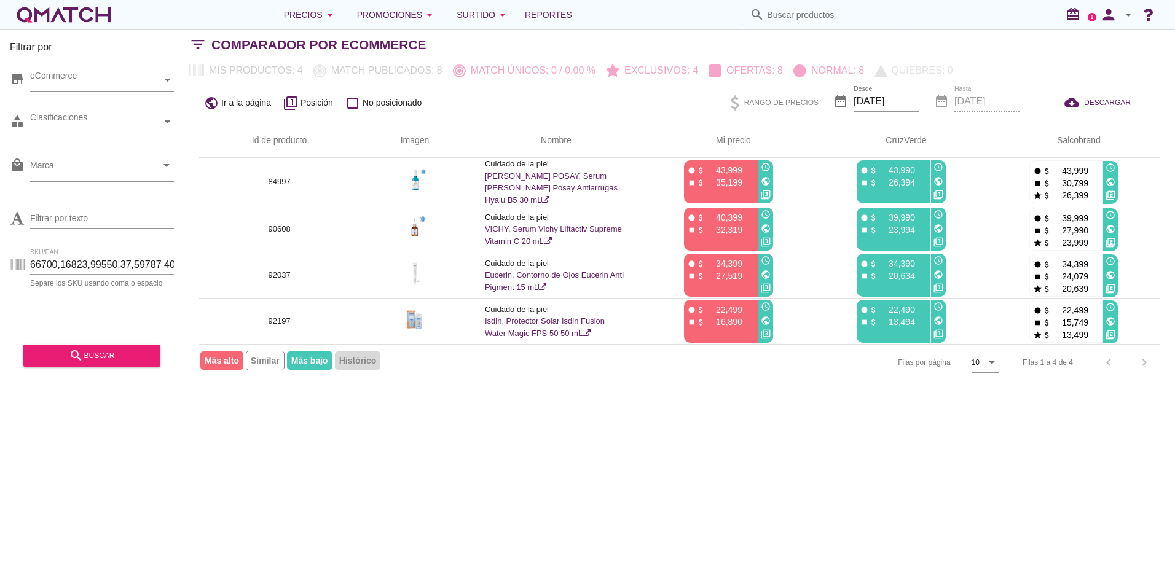
scroll to position [0, 9823]
type input "84997,92037,90608,23,92197 85655,79924,92197,92014,71147 83223001,90808,93106,9…"
click at [69, 357] on div "search buscar" at bounding box center [91, 356] width 117 height 15
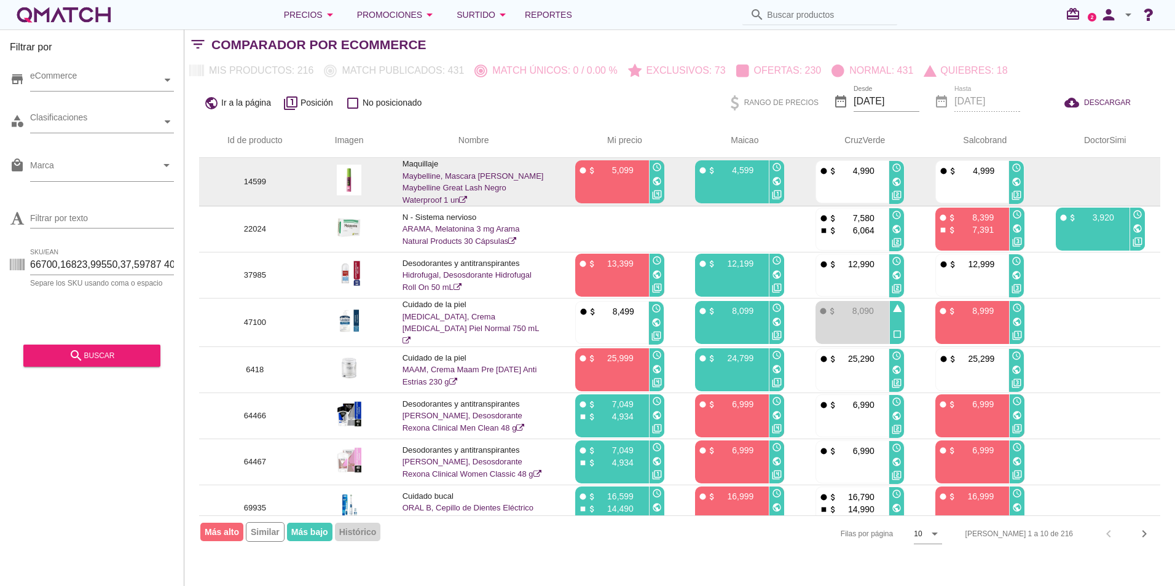
click at [256, 182] on p "14599" at bounding box center [255, 182] width 82 height 12
copy p "14599"
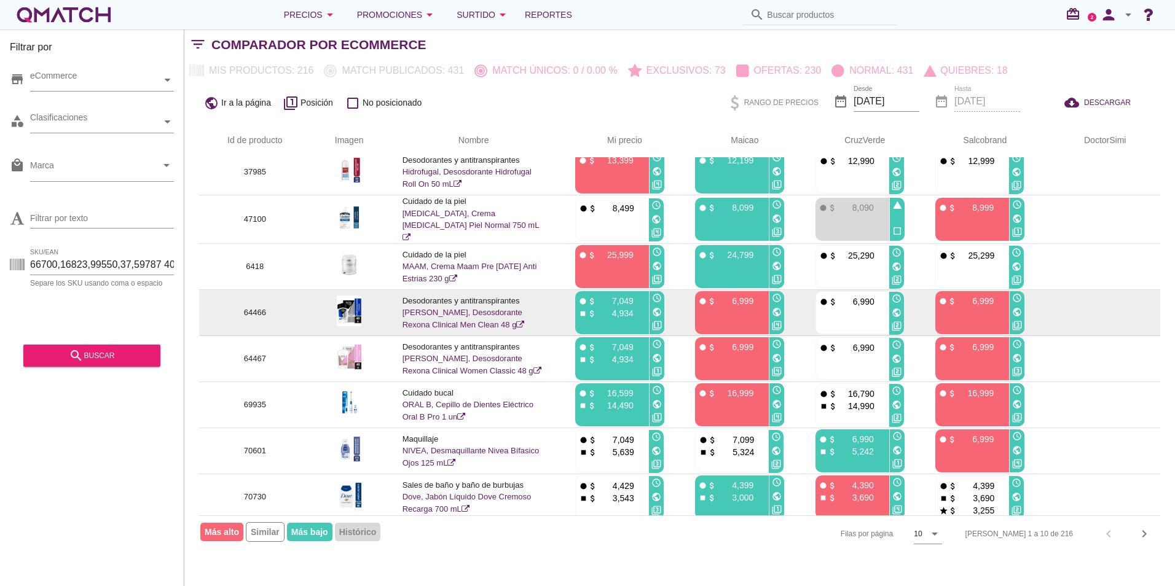
scroll to position [104, 0]
click at [331, 302] on td at bounding box center [349, 313] width 77 height 46
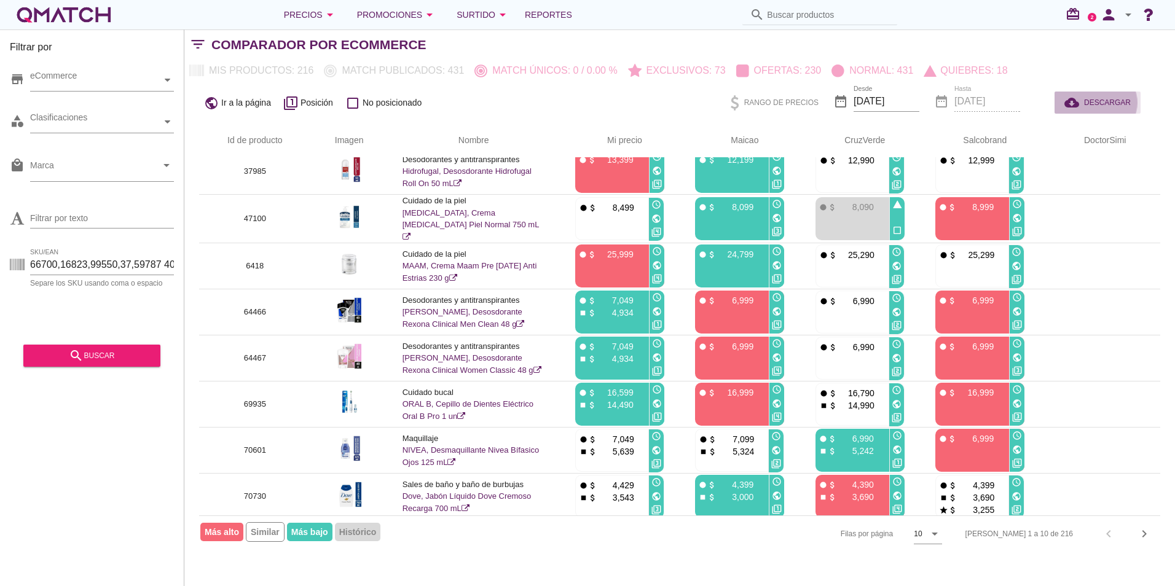
click at [1124, 105] on span "DESCARGAR" at bounding box center [1107, 102] width 47 height 11
